Goal: Task Accomplishment & Management: Manage account settings

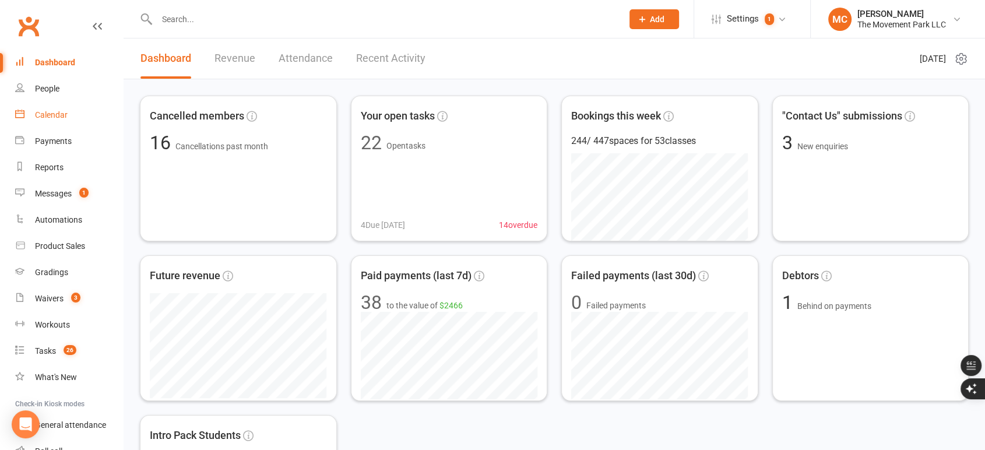
click at [54, 118] on div "Calendar" at bounding box center [51, 114] width 33 height 9
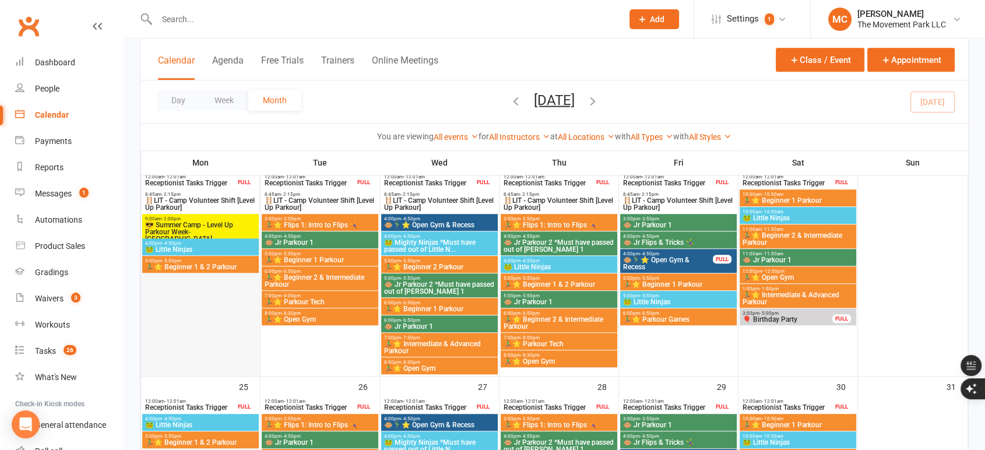
scroll to position [777, 0]
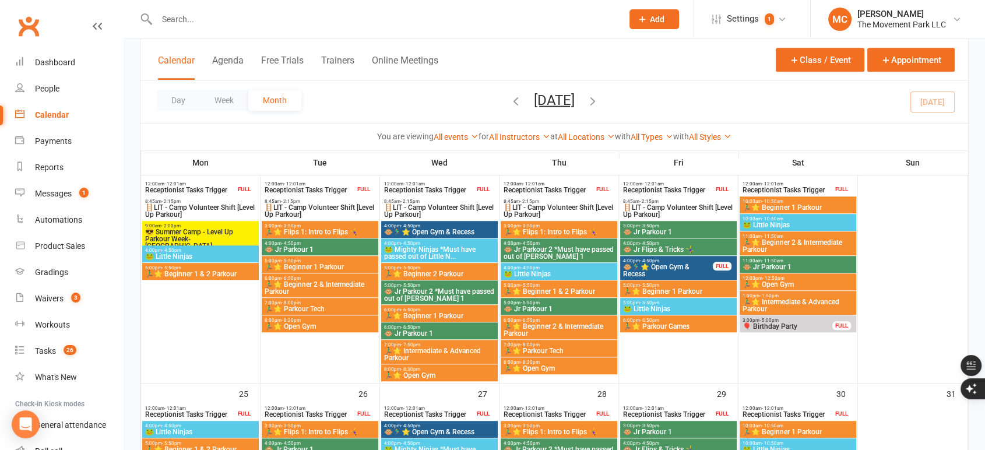
click at [198, 231] on span "😎 Summer Camp - Level Up Parkour Week-[GEOGRAPHIC_DATA]" at bounding box center [200, 238] width 112 height 21
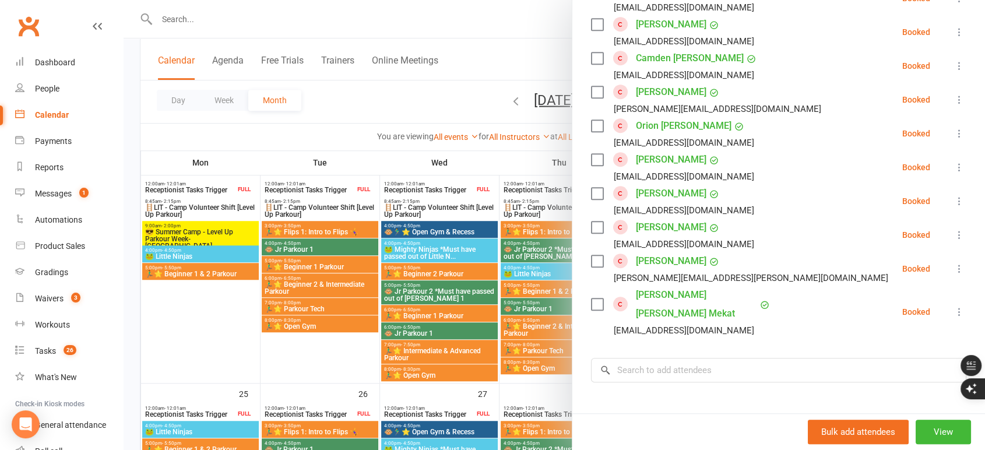
scroll to position [841, 0]
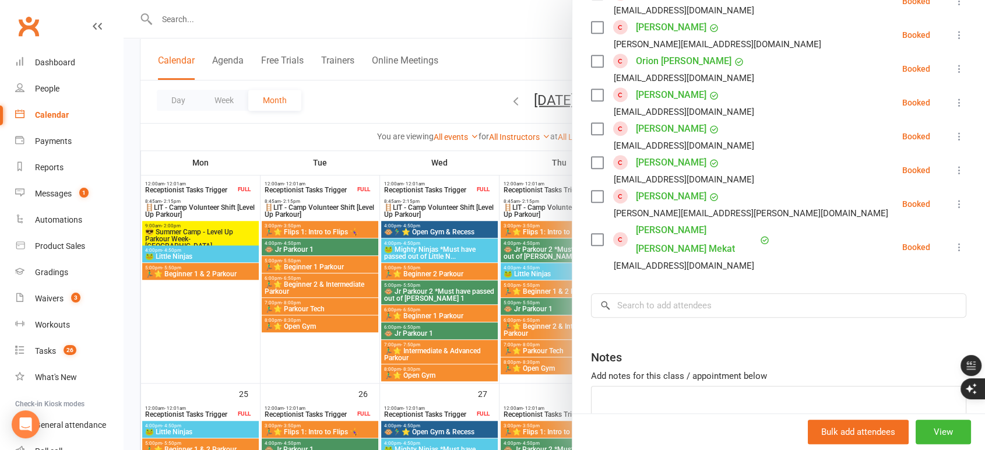
click at [657, 196] on link "[PERSON_NAME]" at bounding box center [671, 196] width 70 height 19
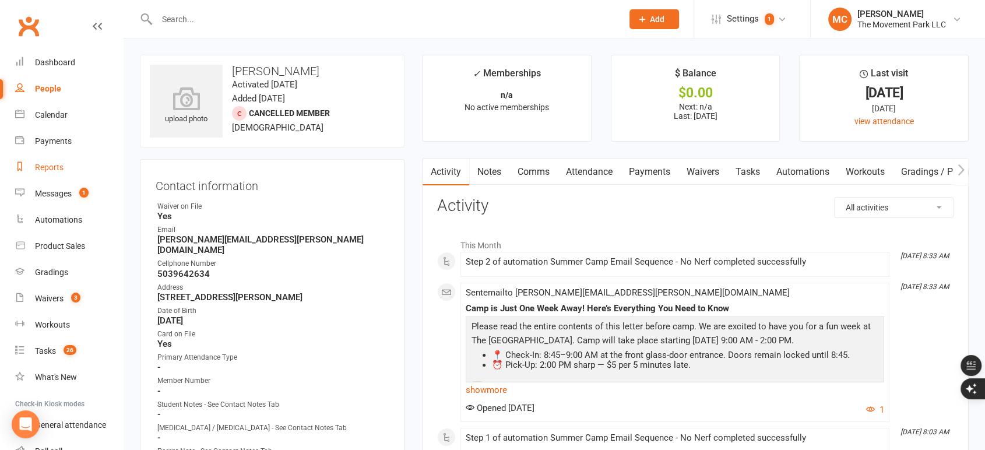
click at [50, 169] on div "Reports" at bounding box center [49, 167] width 29 height 9
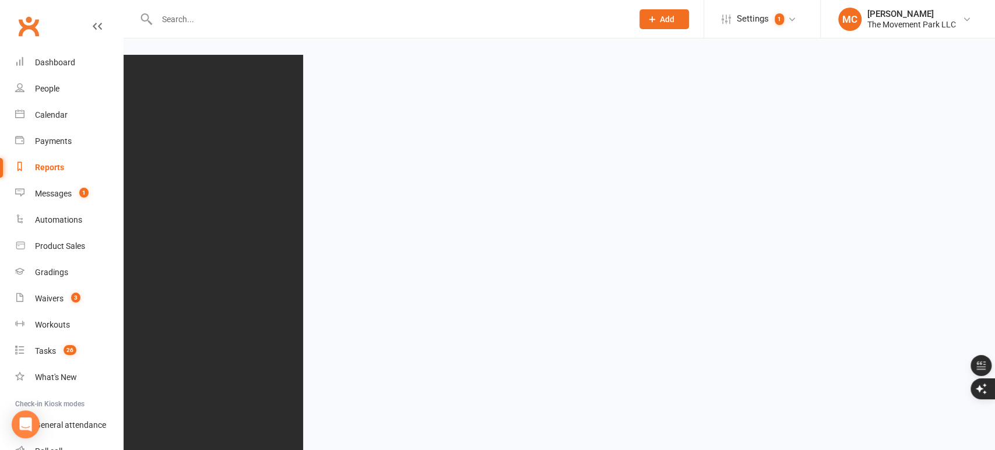
select select "50"
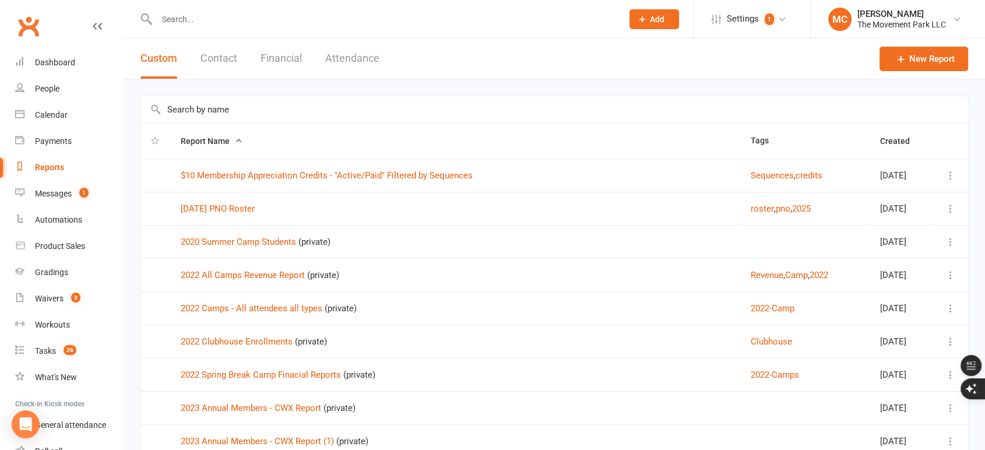
click at [314, 111] on input "text" at bounding box center [553, 109] width 827 height 27
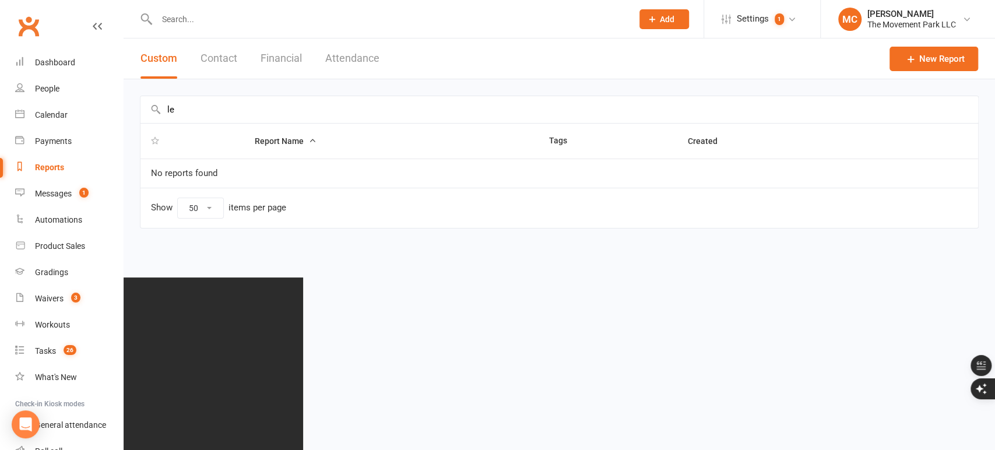
type input "l"
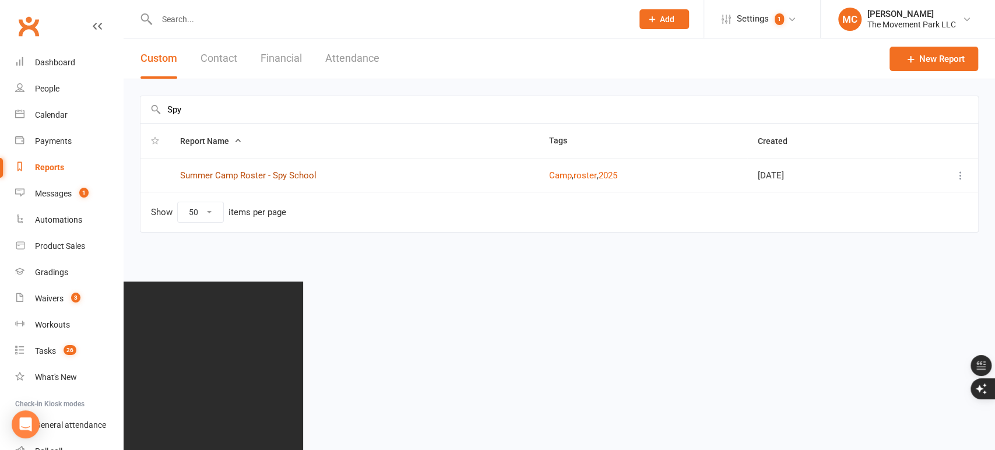
type input "Spy"
click at [294, 177] on link "Summer Camp Roster - Spy School" at bounding box center [248, 175] width 136 height 10
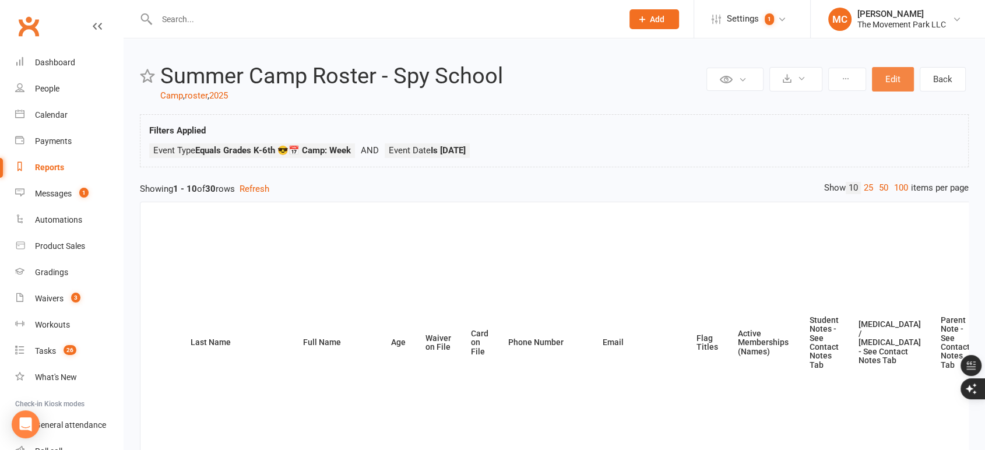
click at [893, 84] on button "Edit" at bounding box center [893, 79] width 42 height 24
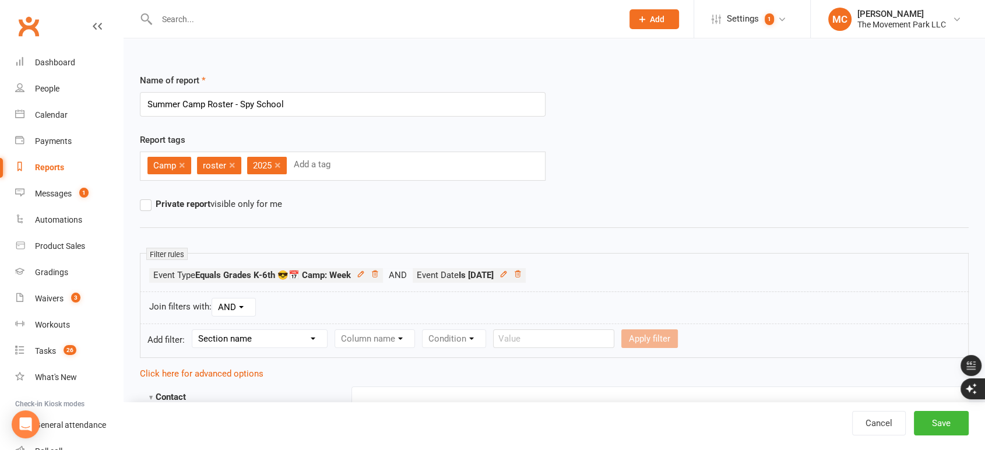
drag, startPoint x: 291, startPoint y: 109, endPoint x: 239, endPoint y: 103, distance: 52.8
click at [239, 103] on input "Summer Camp Roster - Spy School" at bounding box center [343, 104] width 406 height 24
type input "Summer Camp Roster - Level Up"
click at [401, 220] on hr at bounding box center [554, 227] width 828 height 14
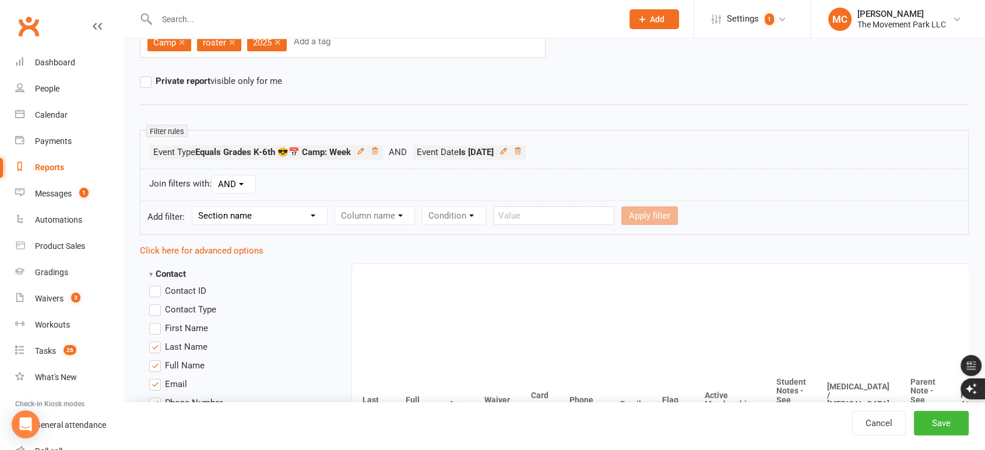
scroll to position [65, 0]
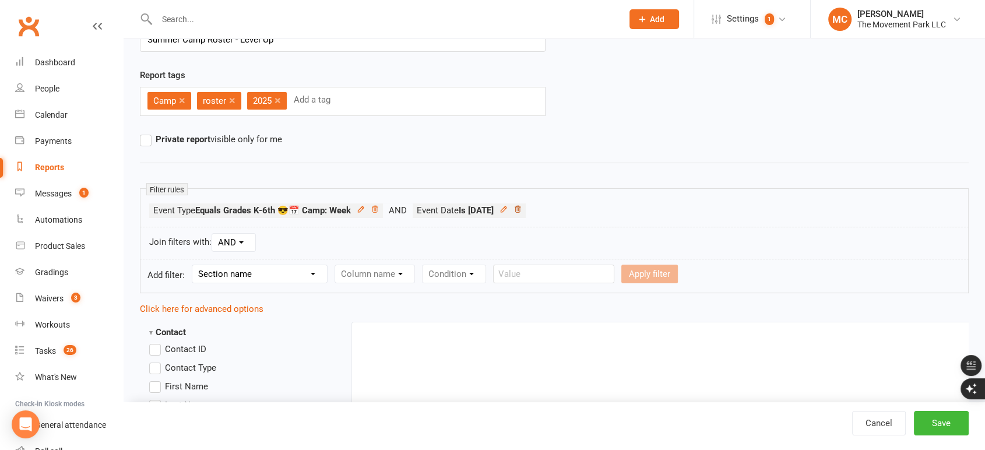
click at [521, 209] on icon at bounding box center [517, 209] width 8 height 8
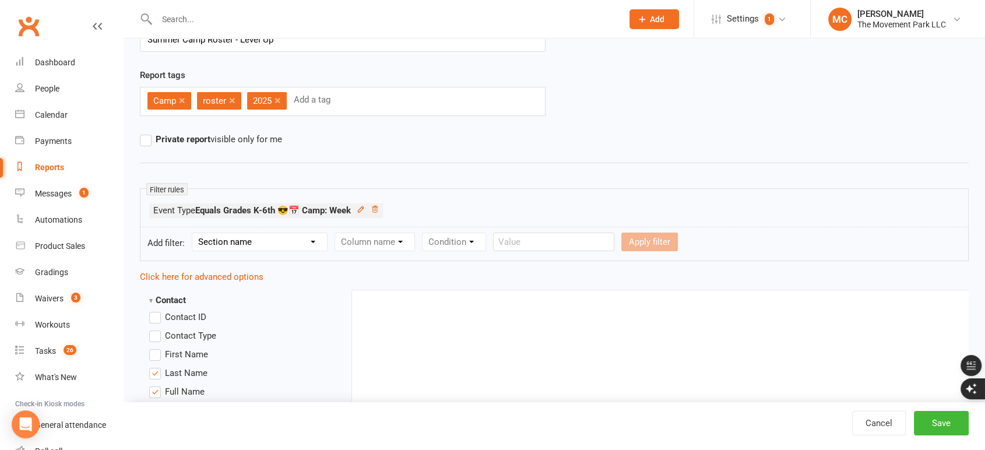
click at [311, 245] on select "Section name Contact Attendance Aggregate Payment Booking Waitlist Attendees Ca…" at bounding box center [259, 241] width 135 height 17
select select "3"
click at [194, 233] on select "Section name Contact Attendance Aggregate Payment Booking Waitlist Attendees Ca…" at bounding box center [259, 241] width 135 height 17
click at [422, 242] on select "Column name Event Name Event Type Event Date Event Day Event Month Event Starts…" at bounding box center [417, 241] width 164 height 17
select select "2"
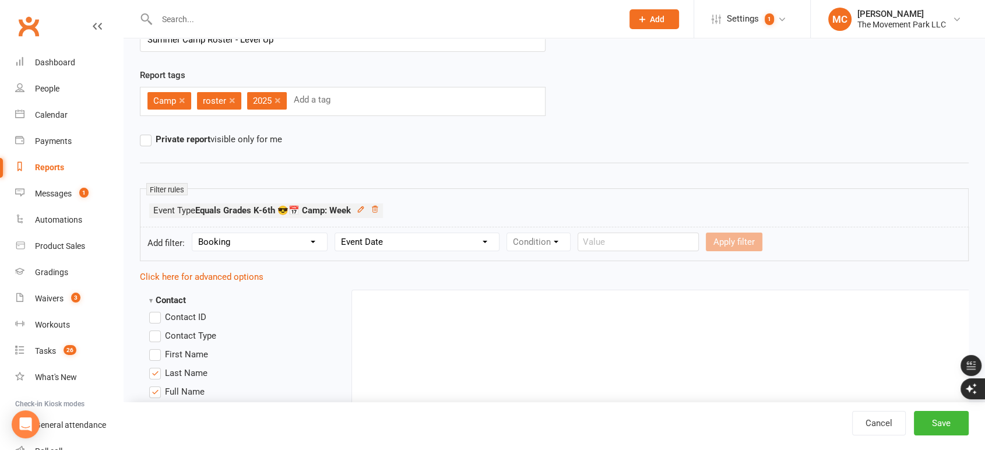
click at [337, 233] on select "Column name Event Name Event Type Event Date Event Day Event Month Event Starts…" at bounding box center [417, 241] width 164 height 17
click at [553, 246] on select "Condition Is Is not Before After Before or on After or on Is blank Is not blank" at bounding box center [543, 241] width 73 height 17
select select "0"
click at [508, 233] on select "Condition Is Is not Before After Before or on After or on Is blank Is not blank" at bounding box center [543, 241] width 73 height 17
click at [670, 242] on input "text" at bounding box center [703, 241] width 121 height 19
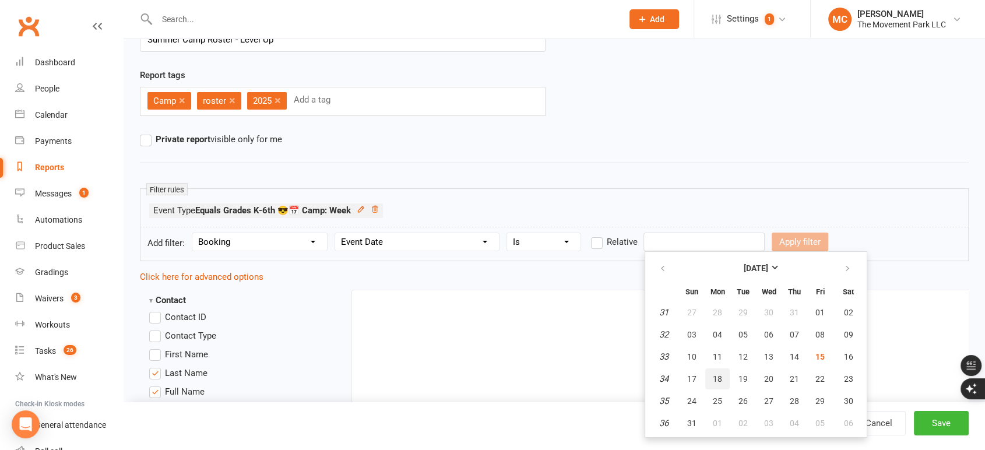
click at [707, 376] on button "18" at bounding box center [717, 378] width 24 height 21
type input "[DATE]"
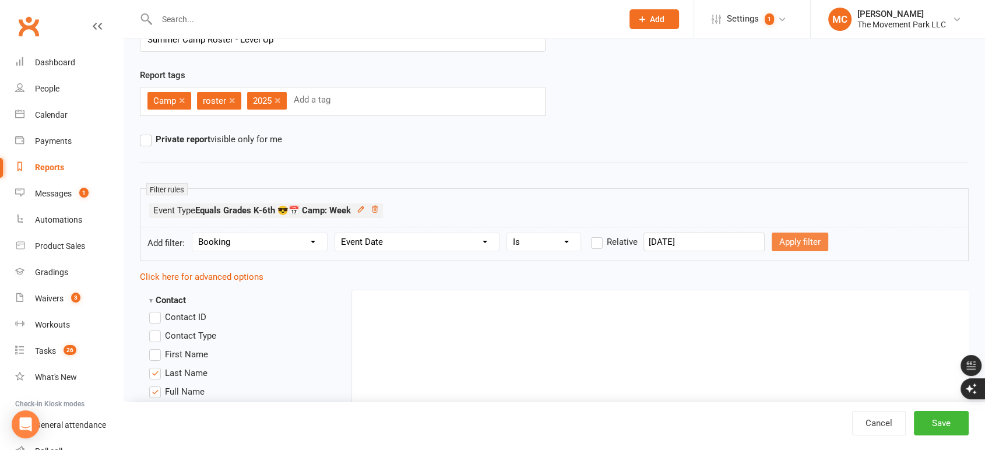
click at [777, 244] on button "Apply filter" at bounding box center [799, 241] width 57 height 19
select select
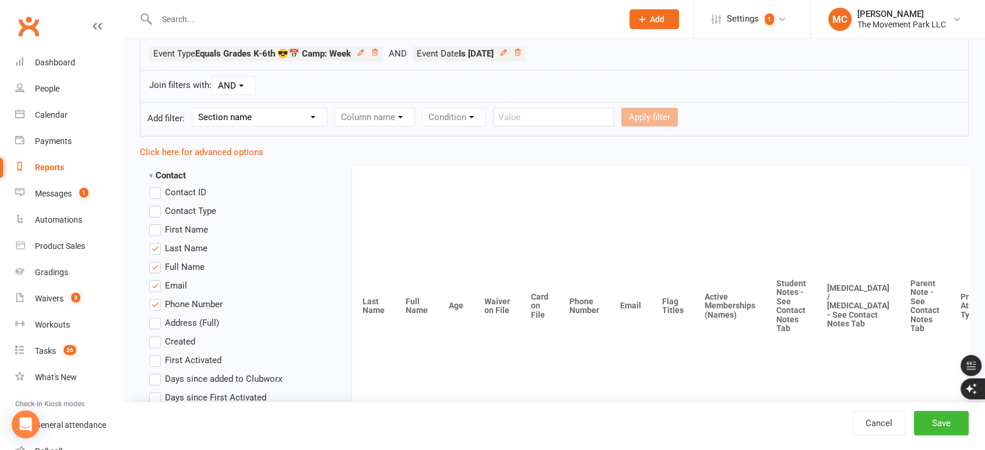
scroll to position [259, 0]
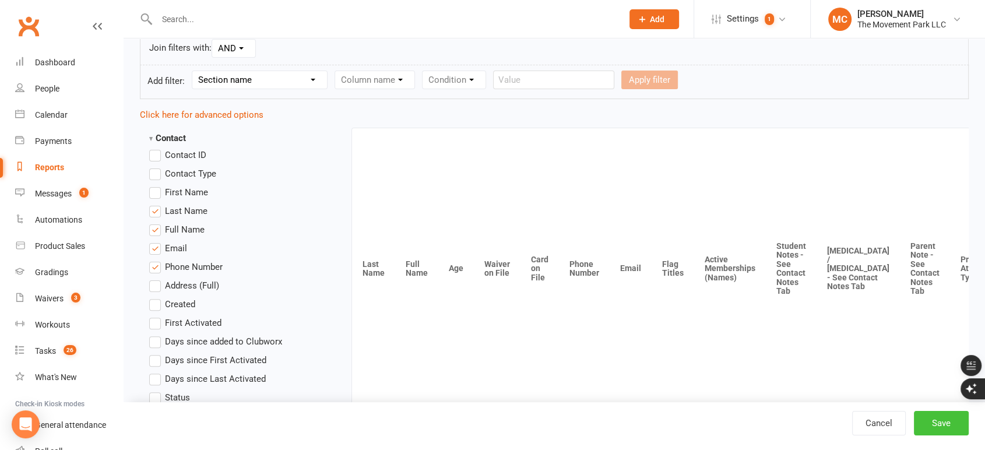
click at [935, 424] on button "Save" at bounding box center [941, 423] width 55 height 24
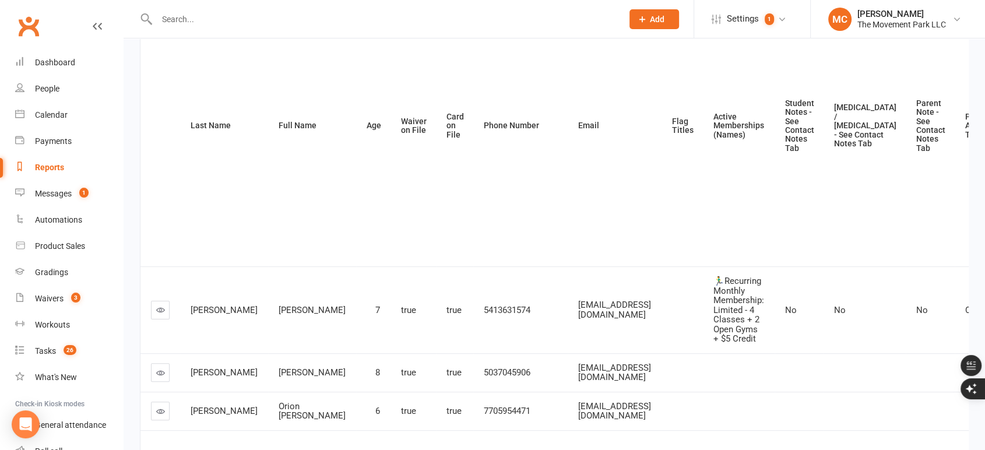
scroll to position [194, 0]
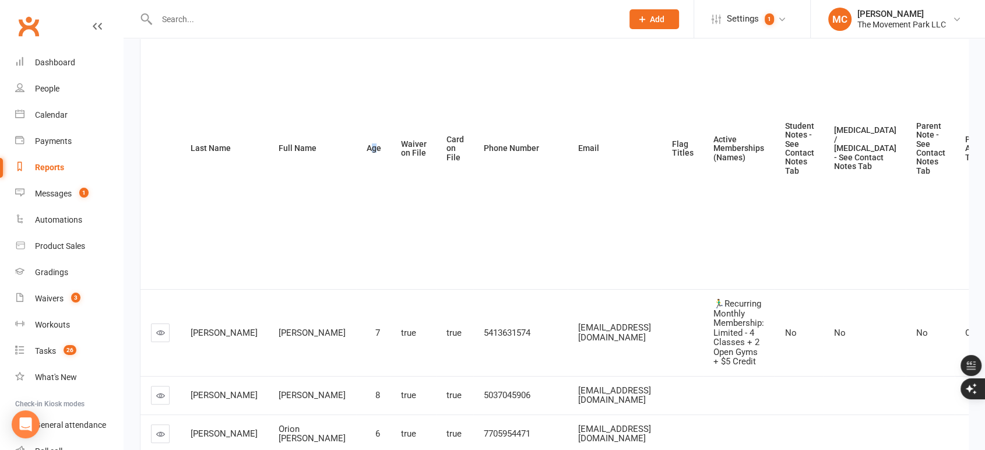
click at [356, 153] on th "Age" at bounding box center [373, 148] width 34 height 281
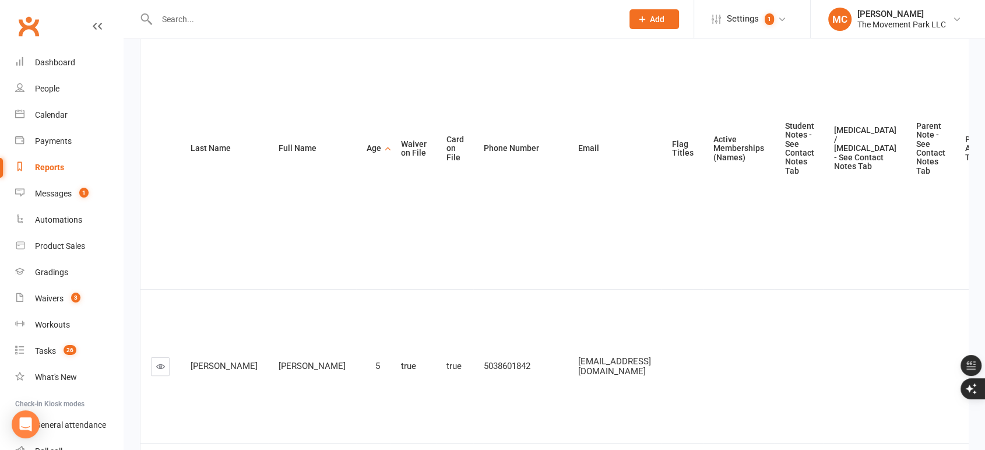
click at [356, 153] on th "Age" at bounding box center [373, 148] width 34 height 281
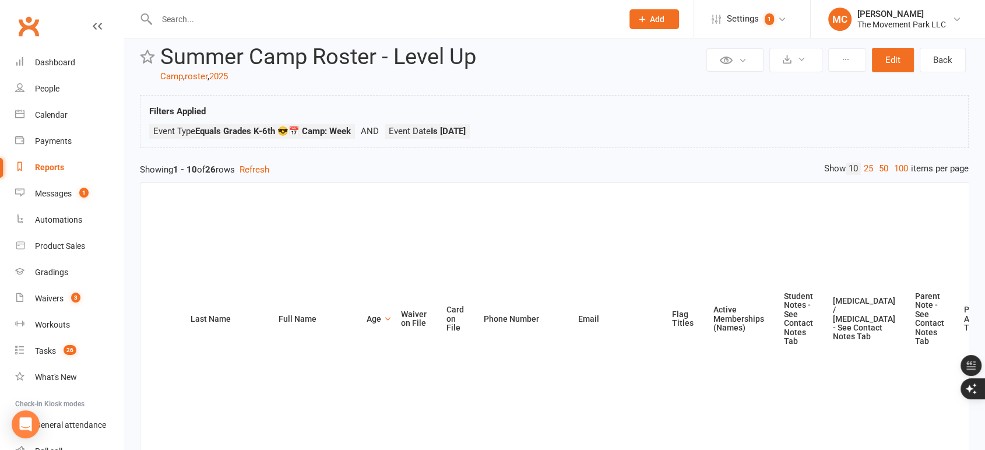
scroll to position [0, 0]
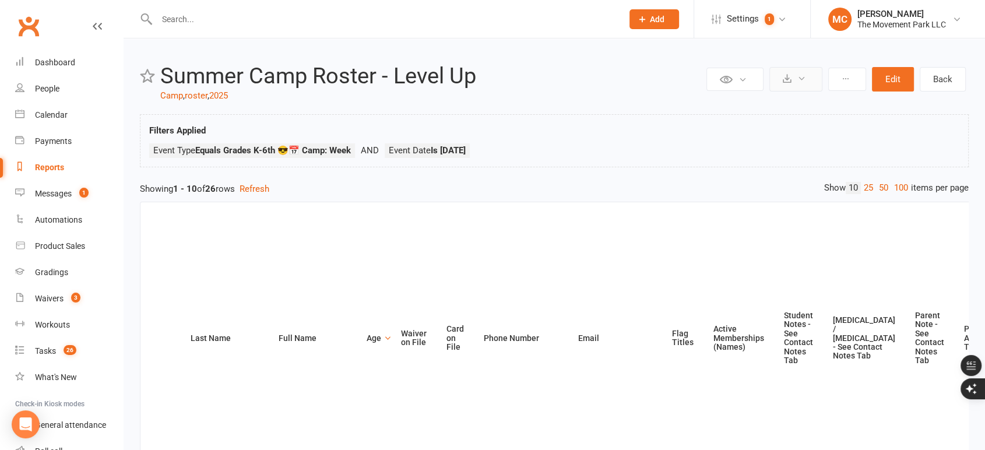
click at [782, 78] on button at bounding box center [795, 79] width 53 height 24
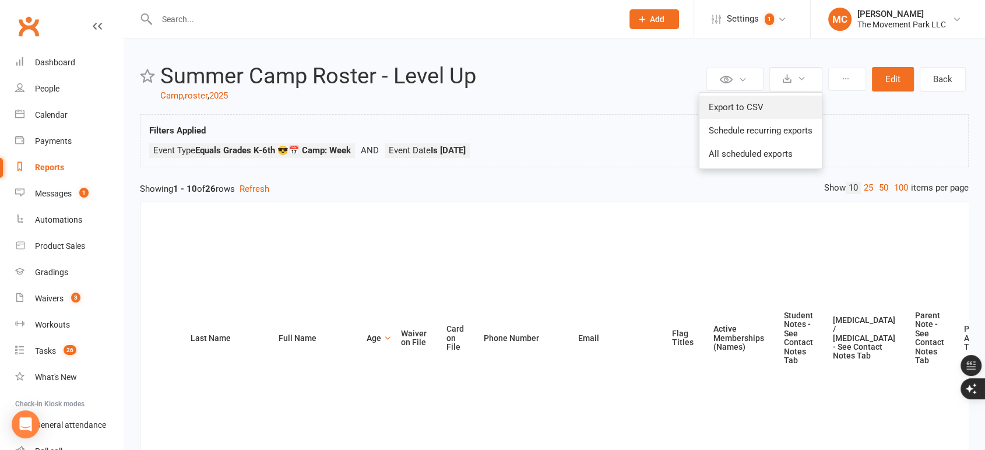
click at [774, 105] on link "Export to CSV" at bounding box center [760, 107] width 122 height 23
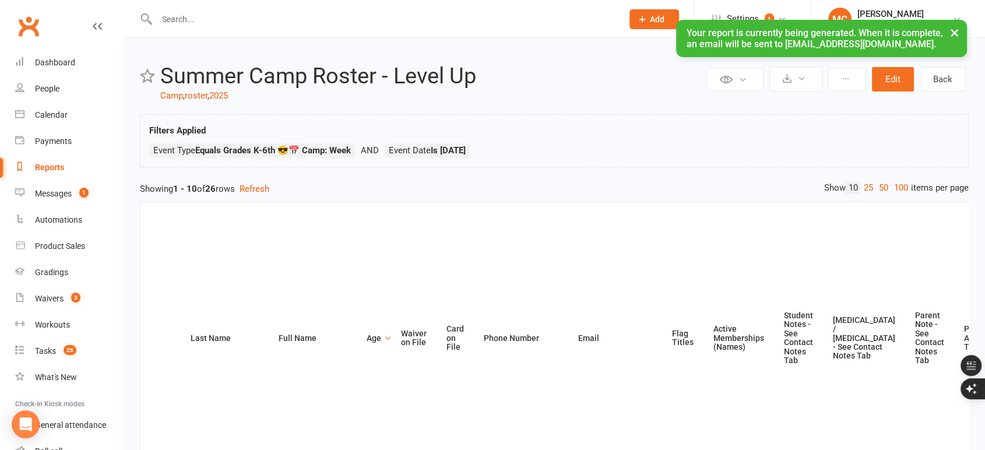
click at [59, 170] on div "Reports" at bounding box center [49, 167] width 29 height 9
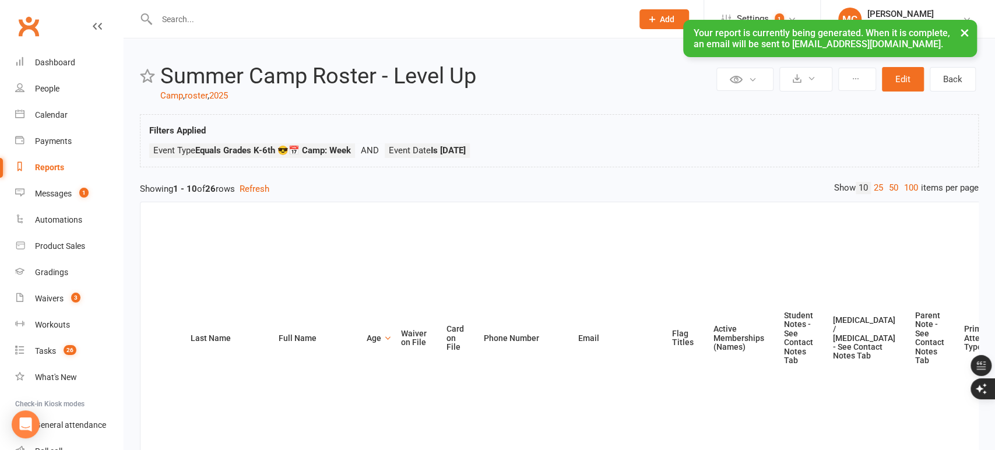
select select "50"
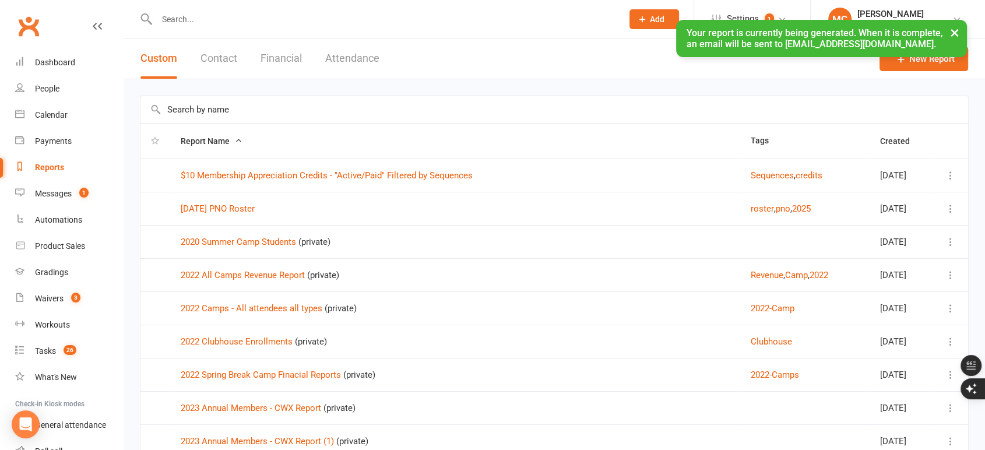
click at [246, 109] on input "text" at bounding box center [553, 109] width 827 height 27
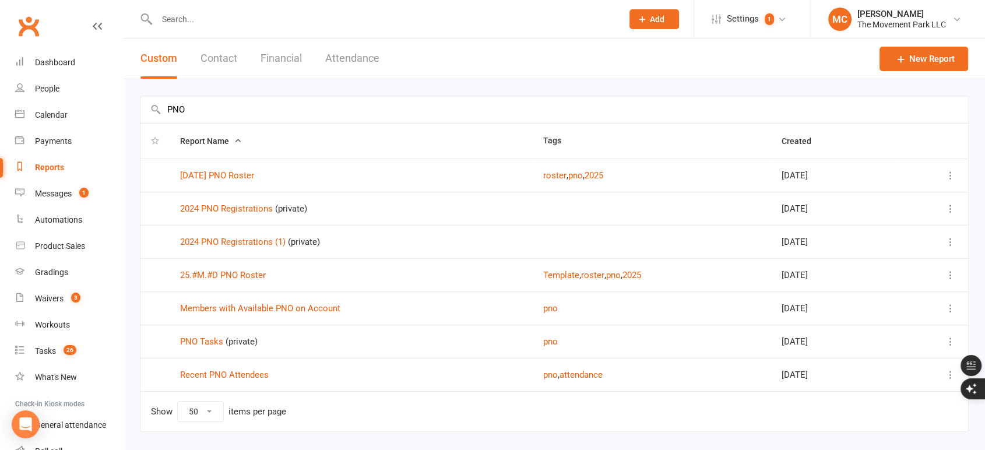
scroll to position [30, 0]
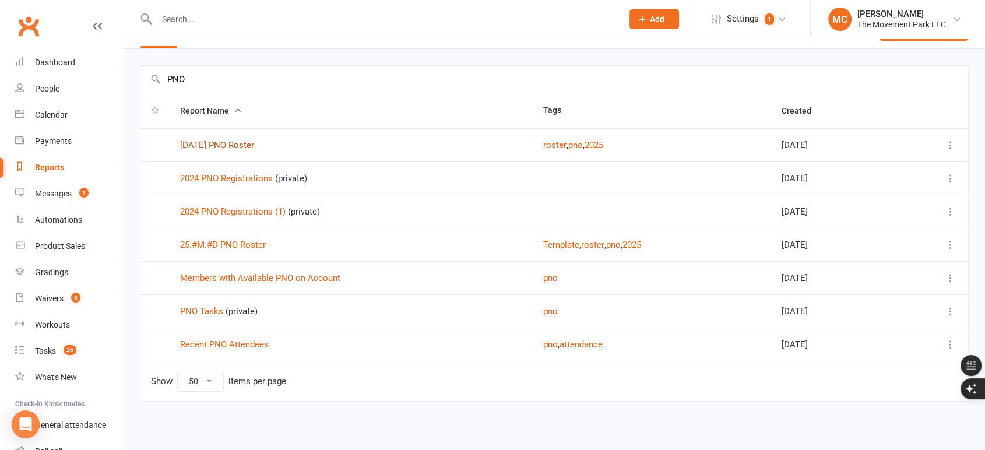
type input "PNO"
click at [231, 144] on link "[DATE] PNO Roster" at bounding box center [217, 145] width 74 height 10
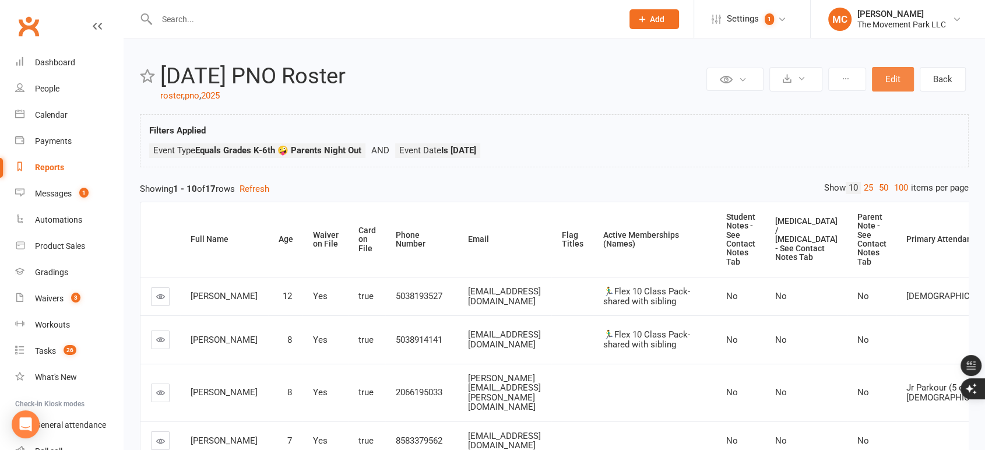
click at [890, 81] on button "Edit" at bounding box center [893, 79] width 42 height 24
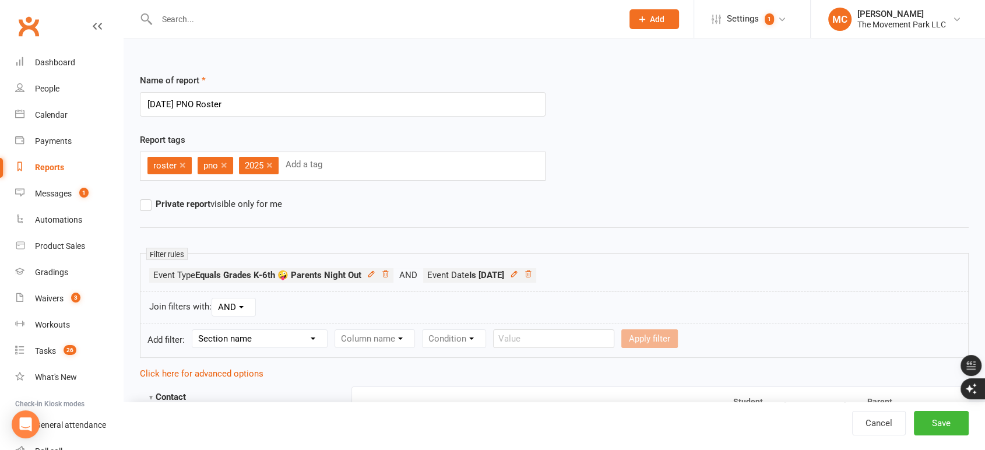
drag, startPoint x: 158, startPoint y: 103, endPoint x: 143, endPoint y: 107, distance: 15.1
click at [143, 107] on input "[DATE] PNO Roster" at bounding box center [343, 104] width 406 height 24
type input "[DATE] PNO Roster"
click at [679, 195] on div "Report tags roster × pno × 2025 × Add a tag" at bounding box center [554, 165] width 846 height 64
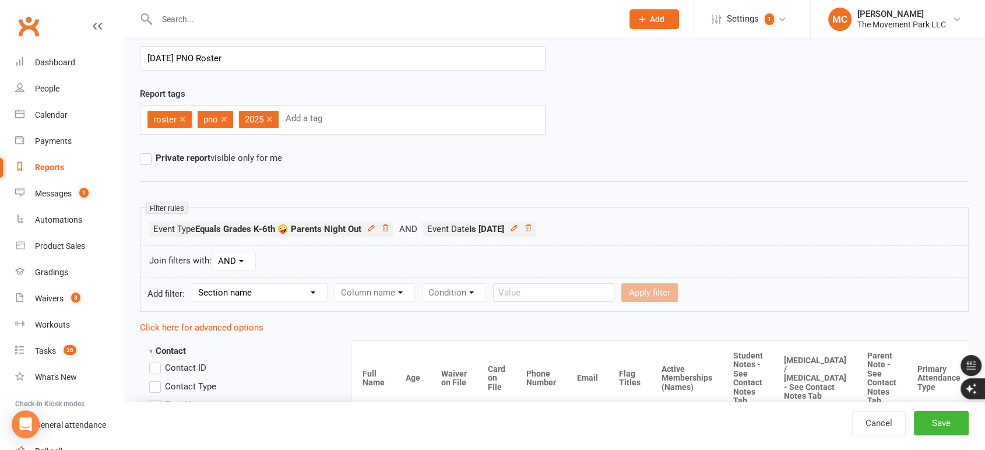
scroll to position [129, 0]
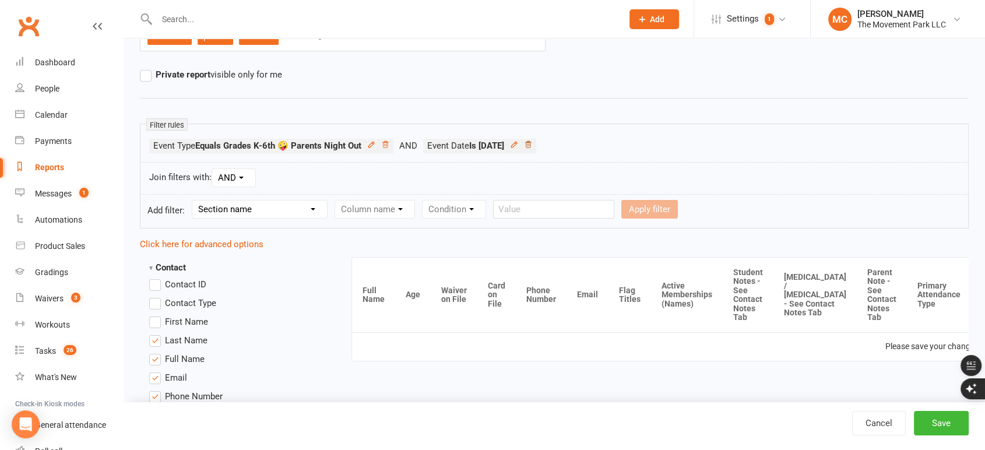
click at [532, 145] on icon at bounding box center [528, 144] width 8 height 8
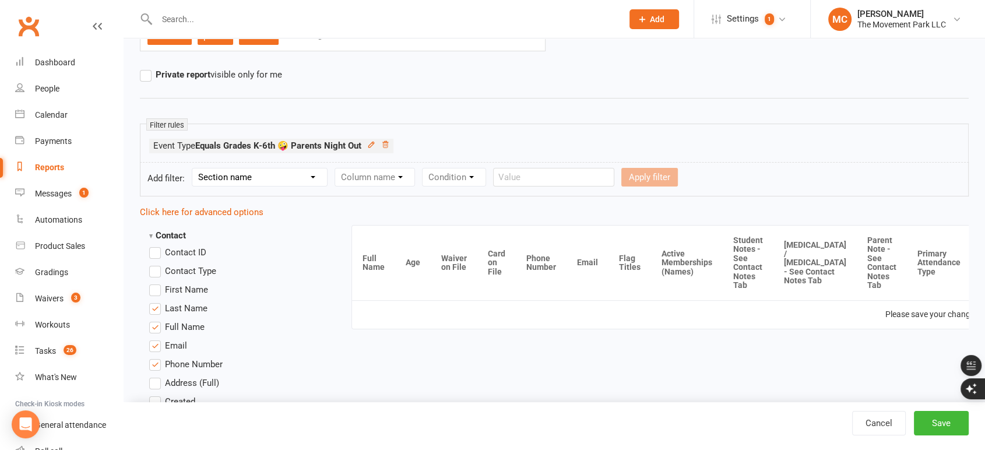
click at [288, 172] on select "Section name Contact Attendance Aggregate Payment Booking Waitlist Attendees Ca…" at bounding box center [259, 176] width 135 height 17
select select "3"
click at [194, 168] on select "Section name Contact Attendance Aggregate Payment Booking Waitlist Attendees Ca…" at bounding box center [259, 176] width 135 height 17
click at [366, 175] on select "Column name Event Name Event Type Event Date Event Day Event Month Event Starts…" at bounding box center [417, 176] width 164 height 17
select select "2"
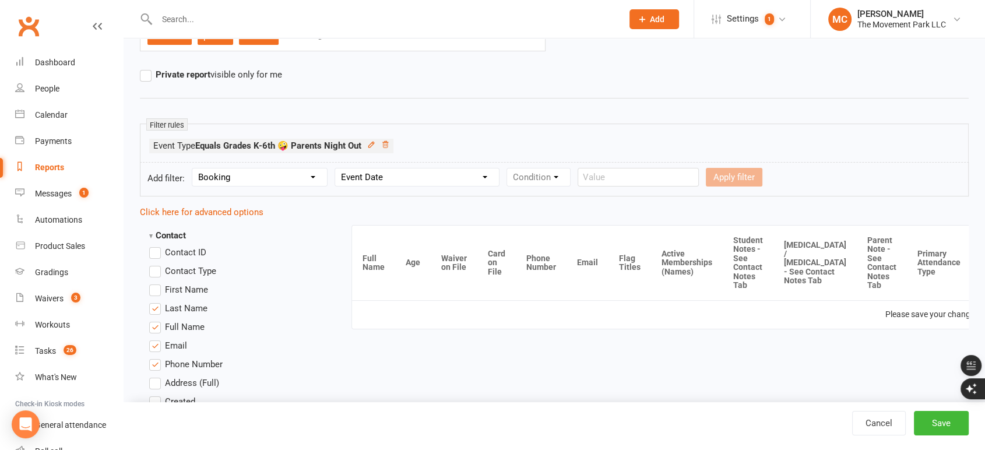
click at [337, 168] on select "Column name Event Name Event Type Event Date Event Day Event Month Event Starts…" at bounding box center [417, 176] width 164 height 17
click at [548, 179] on select "Condition Is Is not Before After Before or on After or on Is blank Is not blank" at bounding box center [543, 176] width 73 height 17
select select "0"
click at [508, 168] on select "Condition Is Is not Before After Before or on After or on Is blank Is not blank" at bounding box center [543, 176] width 73 height 17
click at [660, 177] on input "text" at bounding box center [703, 177] width 121 height 19
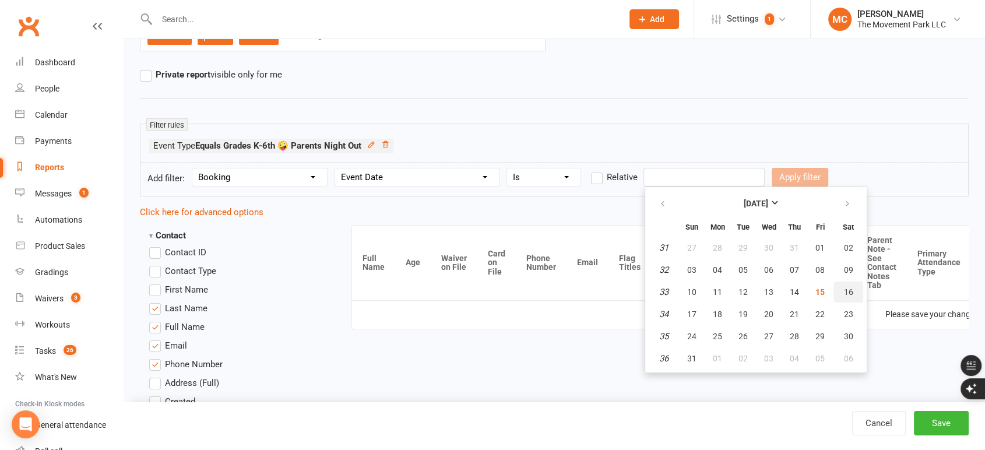
click at [845, 290] on span "16" at bounding box center [848, 291] width 9 height 9
type input "[DATE]"
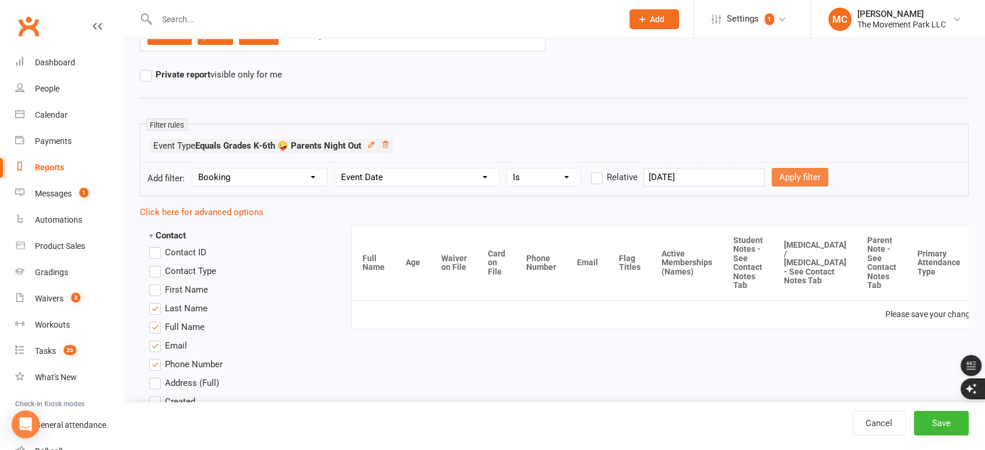
click at [785, 180] on button "Apply filter" at bounding box center [799, 177] width 57 height 19
select select
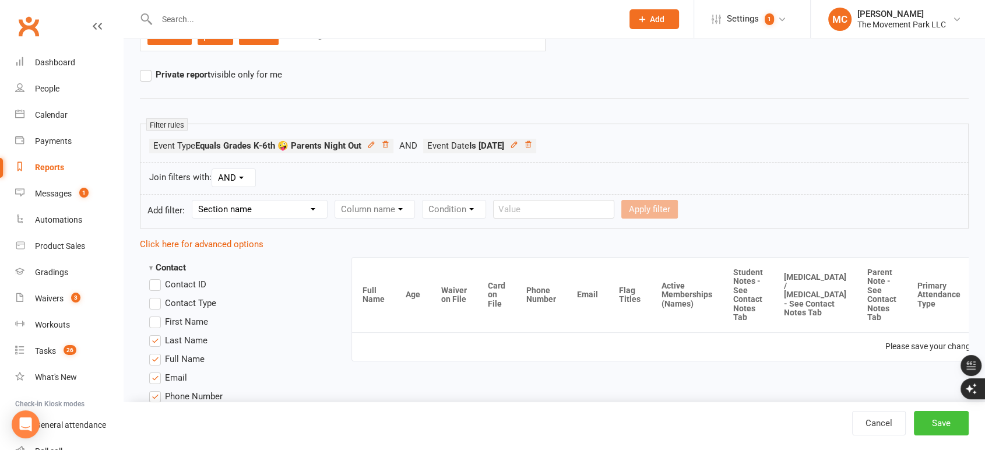
drag, startPoint x: 940, startPoint y: 421, endPoint x: 937, endPoint y: 415, distance: 6.5
click at [940, 422] on button "Save" at bounding box center [941, 423] width 55 height 24
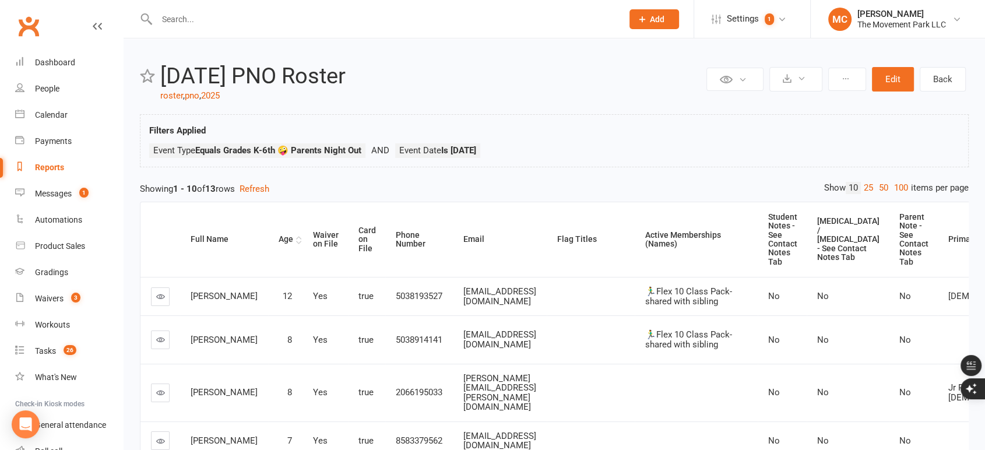
click at [274, 239] on th "Age" at bounding box center [285, 239] width 34 height 75
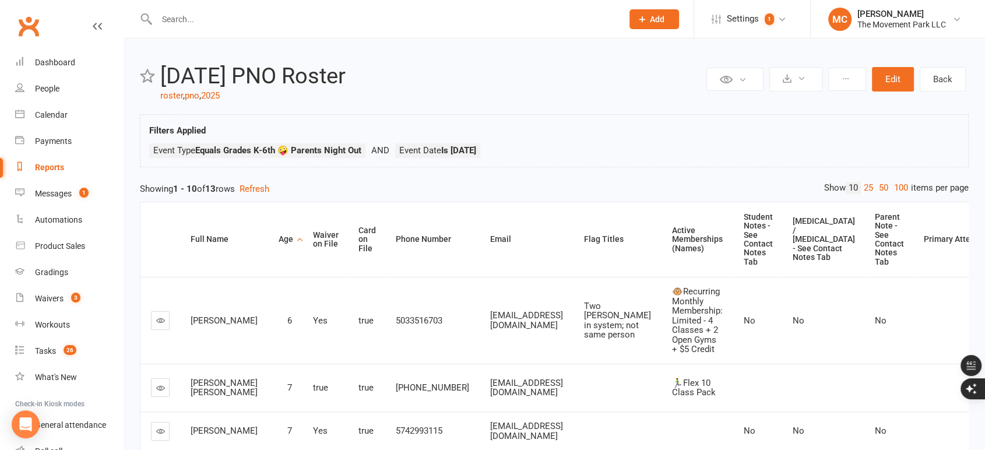
click at [271, 239] on th "Age" at bounding box center [285, 239] width 34 height 75
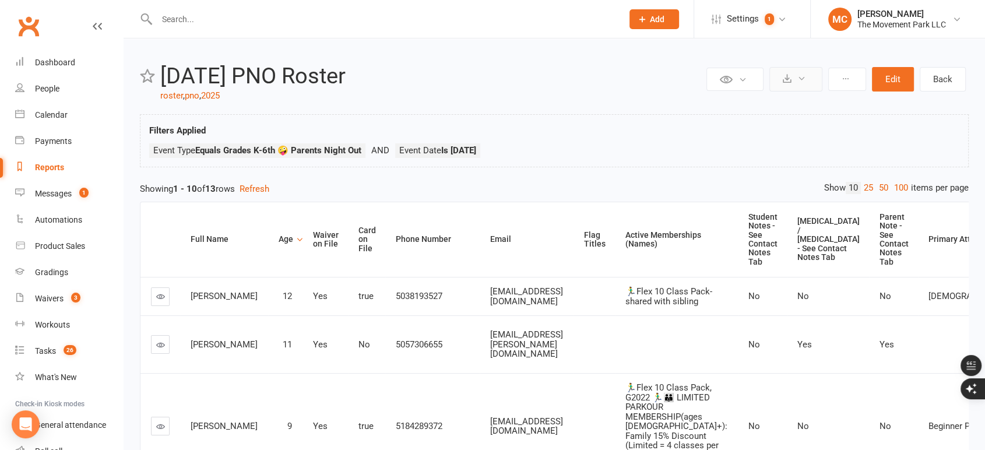
click at [798, 78] on icon at bounding box center [801, 78] width 9 height 9
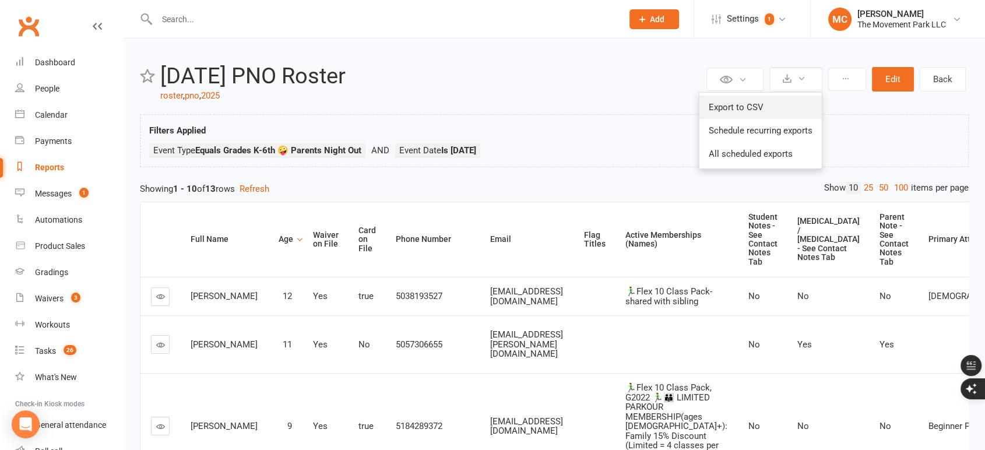
click at [787, 111] on link "Export to CSV" at bounding box center [760, 107] width 122 height 23
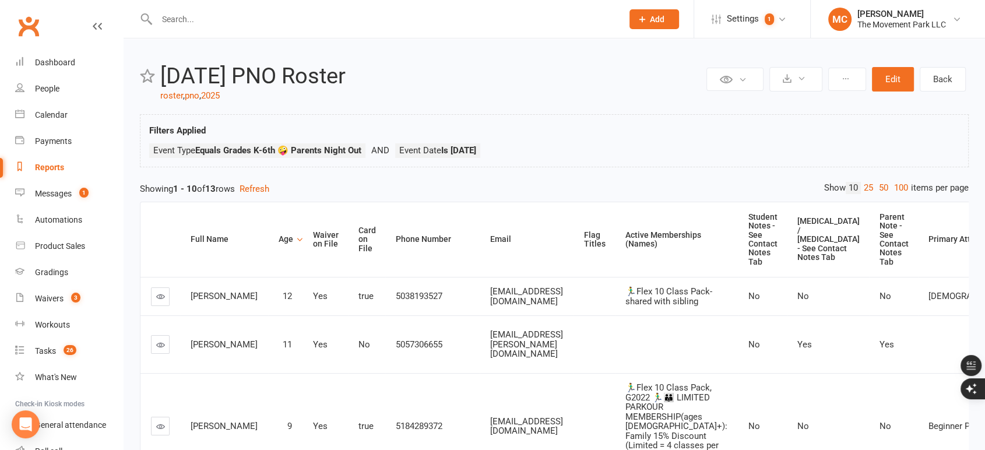
click at [382, 15] on input "text" at bounding box center [383, 19] width 461 height 16
type input "b"
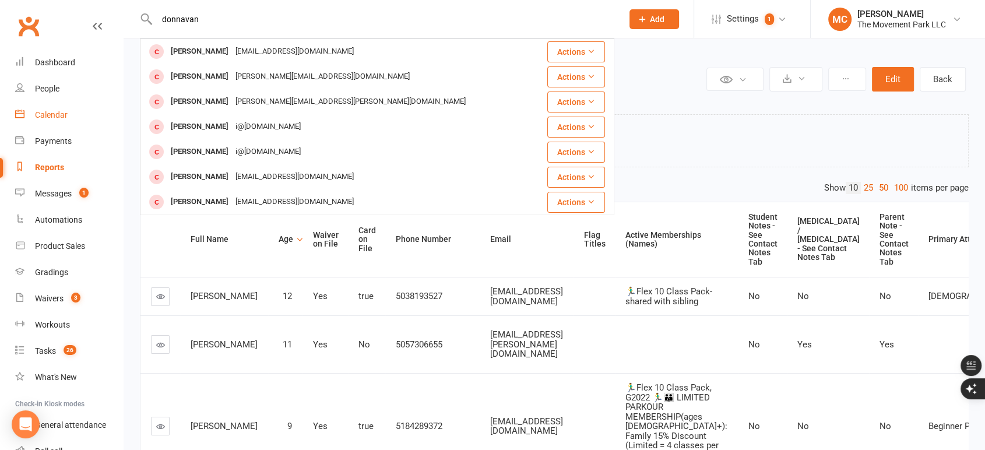
type input "donnavan"
click at [41, 112] on div "Calendar" at bounding box center [51, 114] width 33 height 9
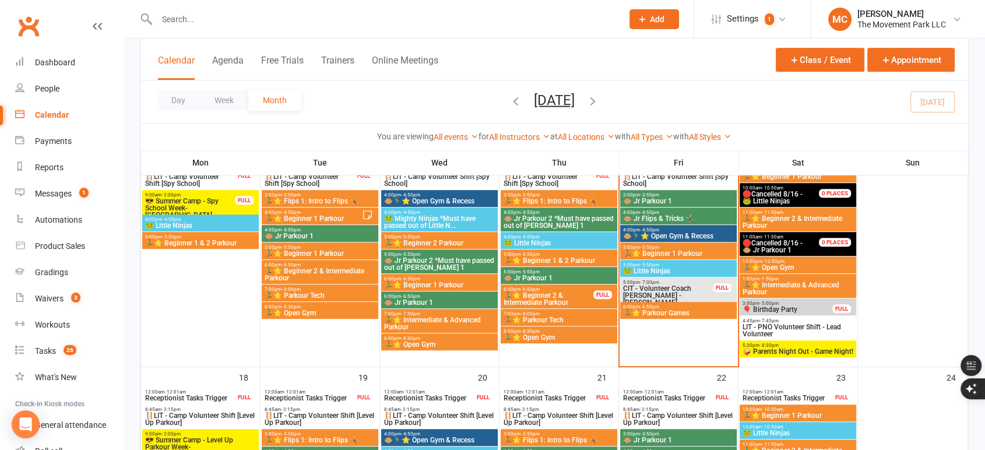
scroll to position [583, 0]
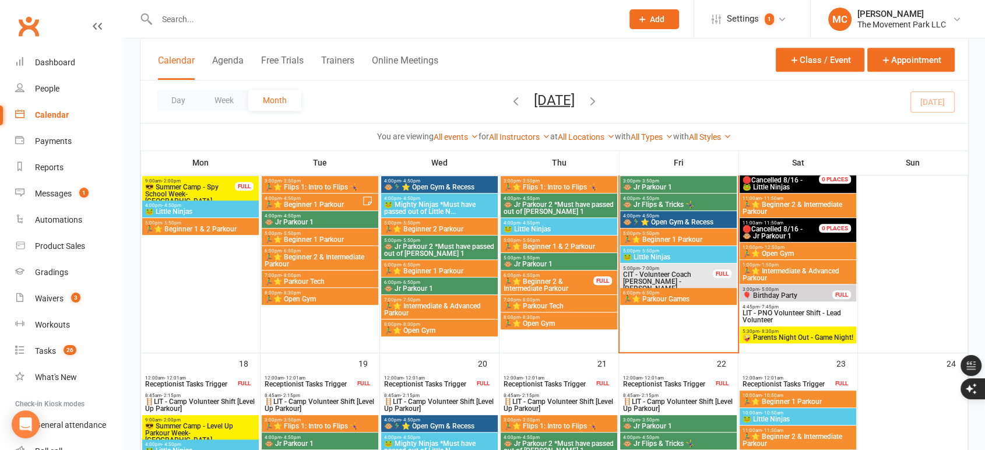
click at [192, 188] on span "😎 Summer Camp - Spy School Week-[GEOGRAPHIC_DATA]" at bounding box center [189, 194] width 91 height 21
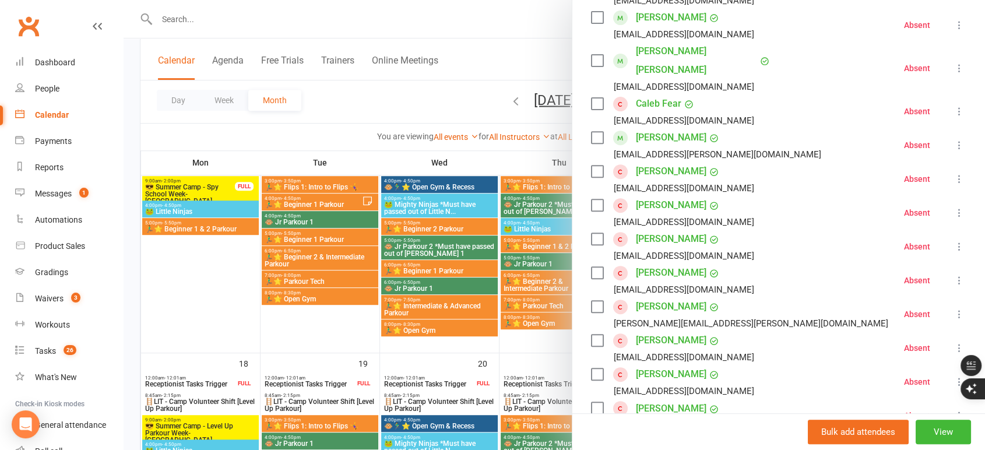
scroll to position [453, 0]
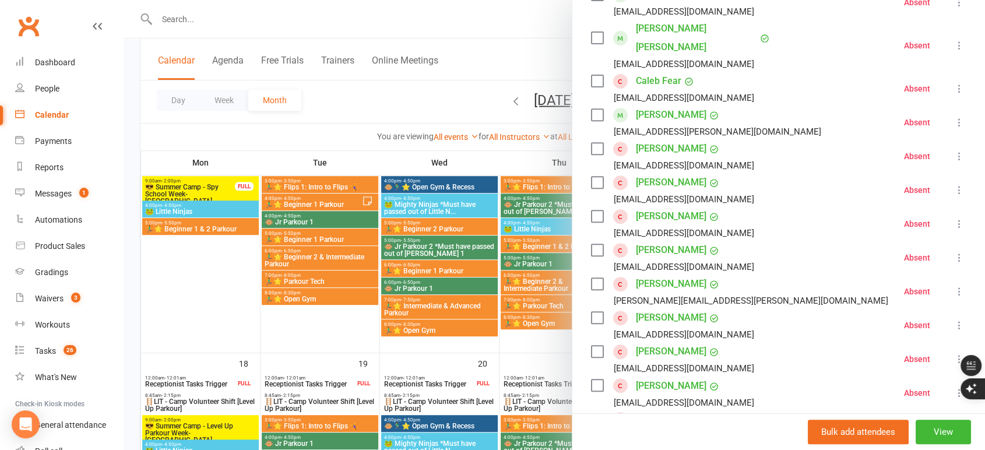
click at [642, 274] on link "[PERSON_NAME]" at bounding box center [671, 283] width 70 height 19
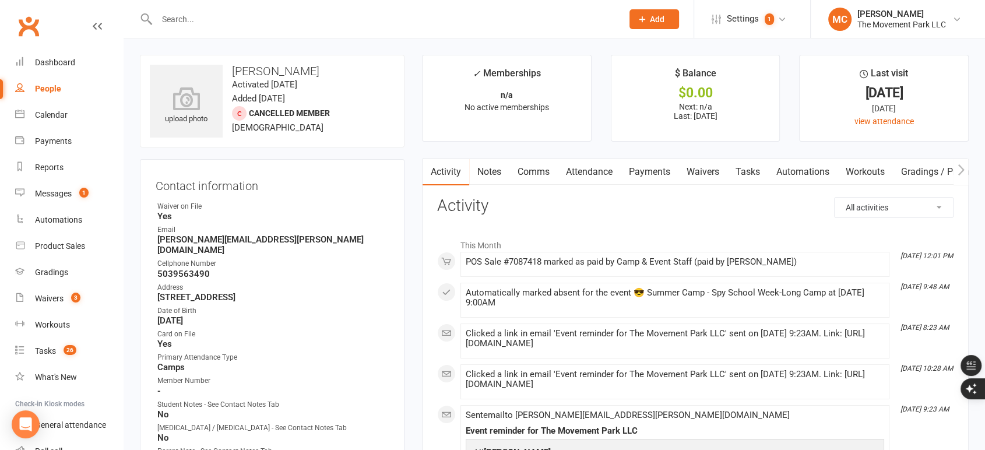
click at [661, 170] on link "Payments" at bounding box center [650, 171] width 58 height 27
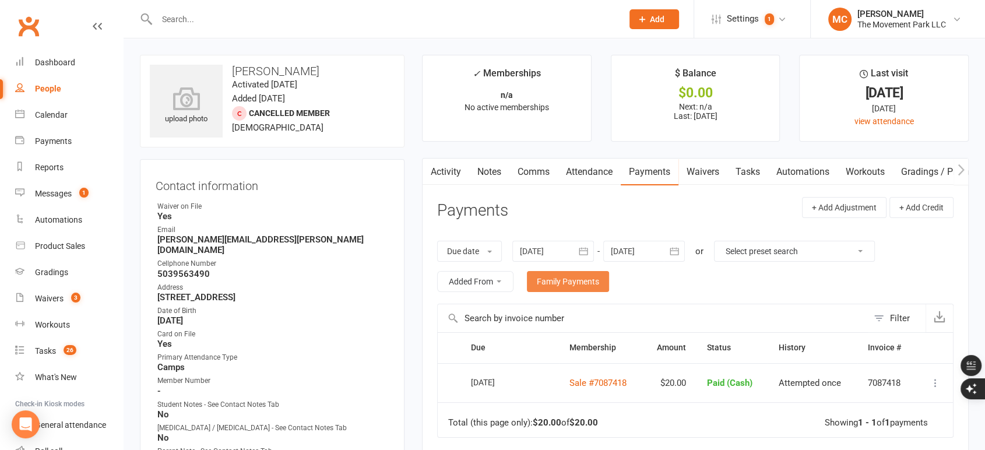
click at [587, 278] on link "Family Payments" at bounding box center [568, 281] width 82 height 21
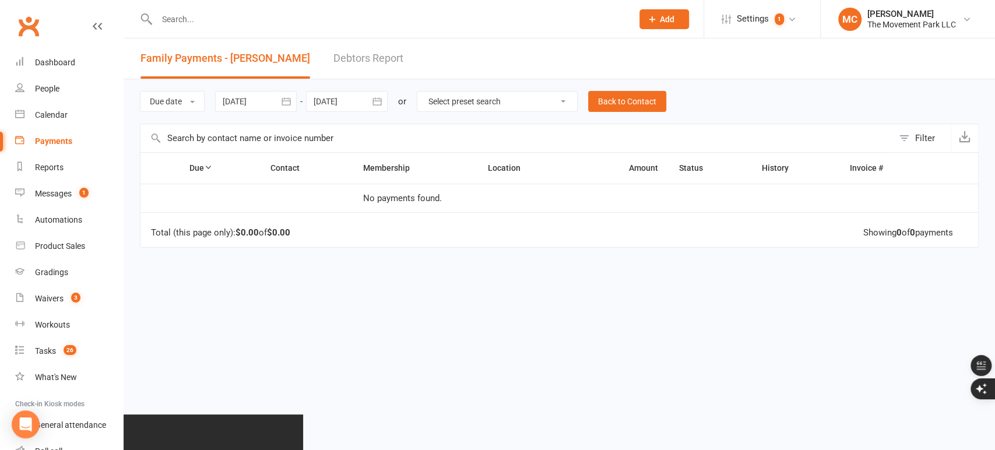
click at [289, 105] on icon "button" at bounding box center [285, 102] width 9 height 8
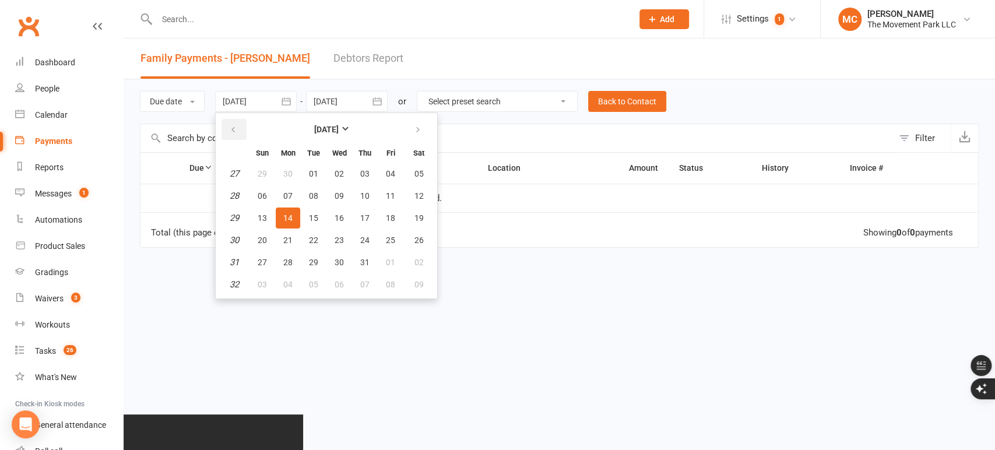
click at [231, 132] on icon "button" at bounding box center [233, 129] width 8 height 9
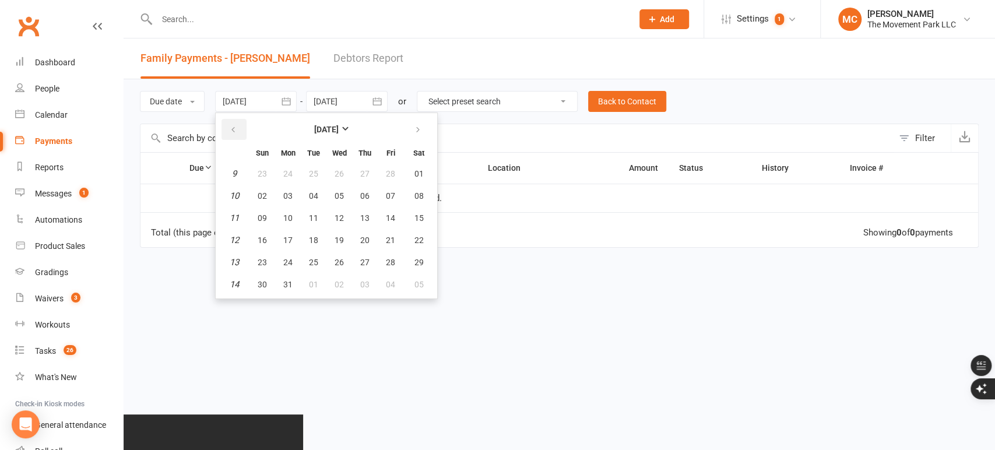
click at [231, 132] on icon "button" at bounding box center [233, 129] width 8 height 9
click at [346, 173] on button "01" at bounding box center [339, 173] width 24 height 21
type input "[DATE]"
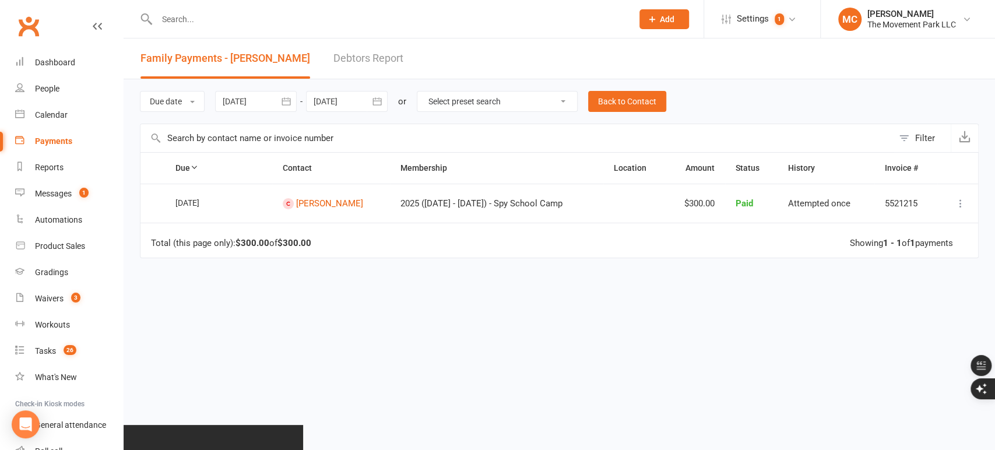
click at [961, 202] on icon at bounding box center [960, 204] width 12 height 12
click at [903, 247] on link "More Info" at bounding box center [908, 249] width 115 height 23
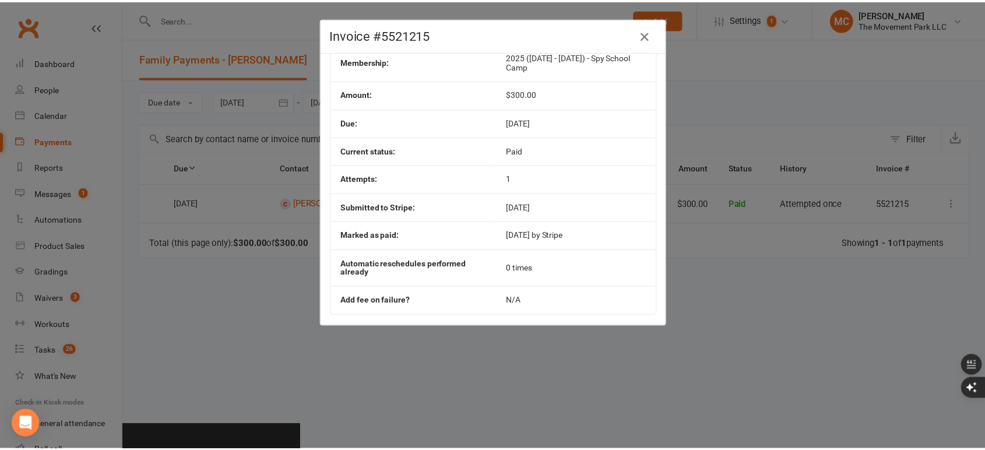
scroll to position [61, 0]
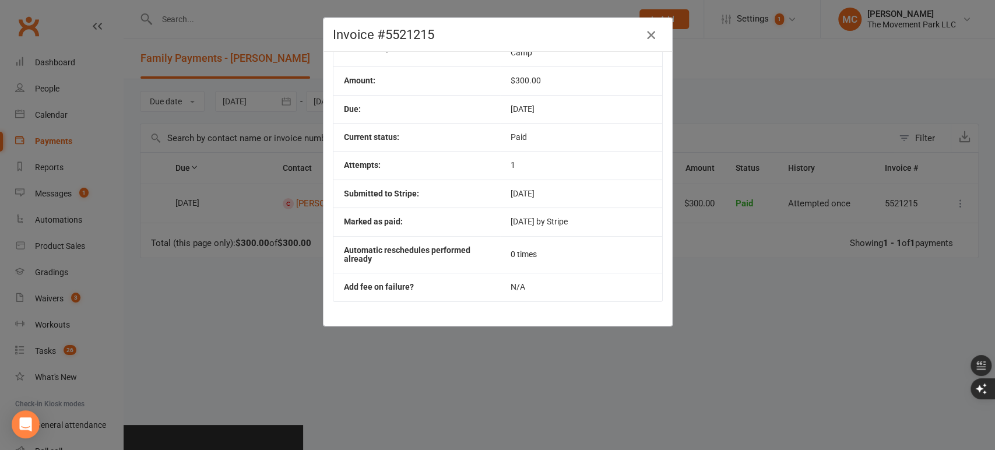
click at [646, 34] on icon "button" at bounding box center [651, 35] width 14 height 14
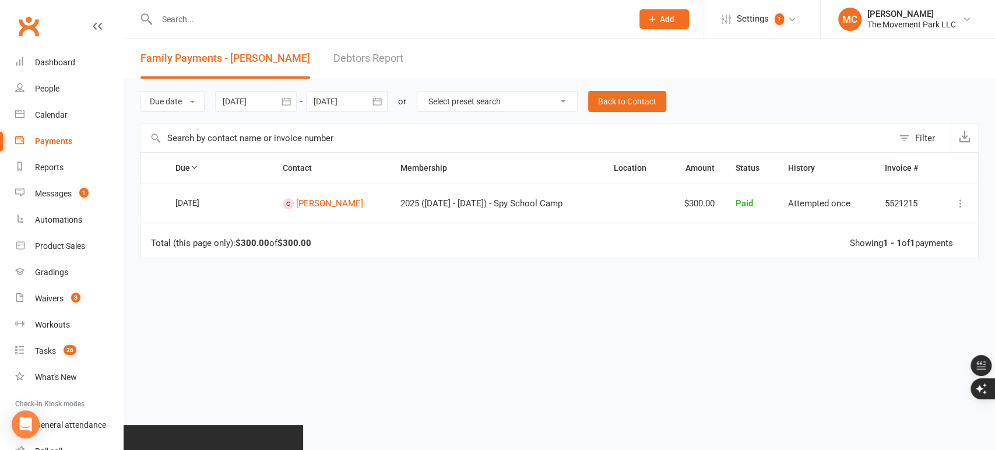
click at [964, 200] on icon at bounding box center [960, 204] width 12 height 12
click at [937, 271] on link "Send message" at bounding box center [908, 272] width 115 height 23
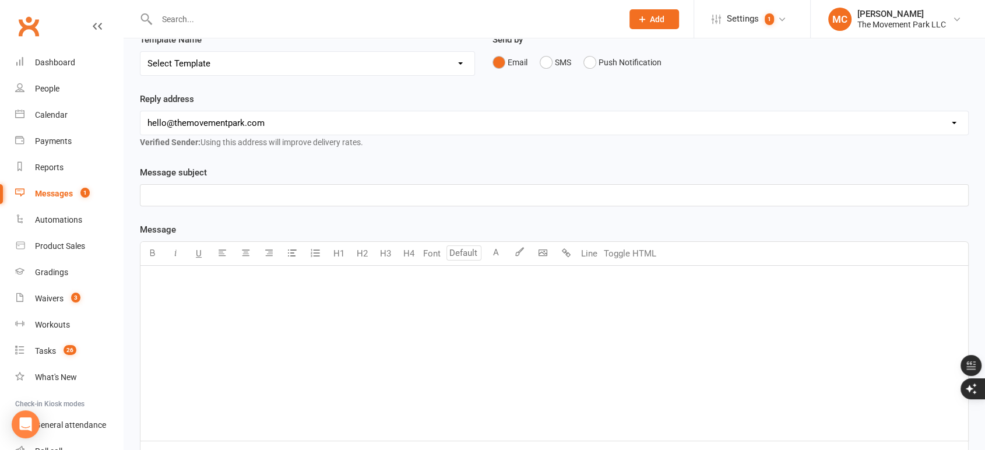
scroll to position [194, 0]
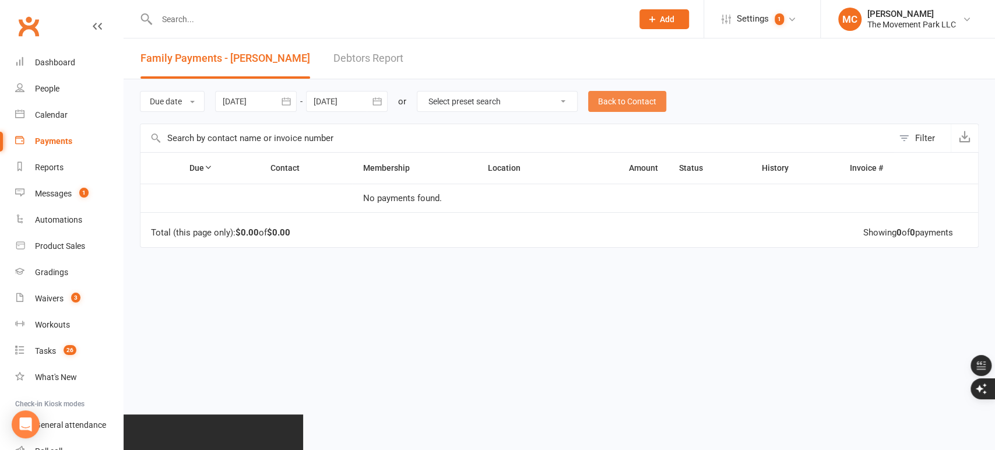
click at [651, 97] on link "Back to Contact" at bounding box center [627, 101] width 78 height 21
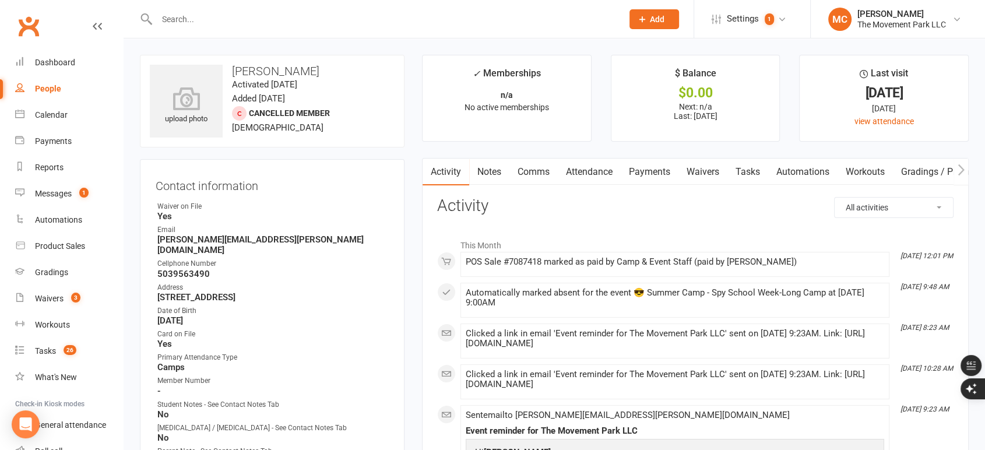
click at [668, 170] on link "Payments" at bounding box center [650, 171] width 58 height 27
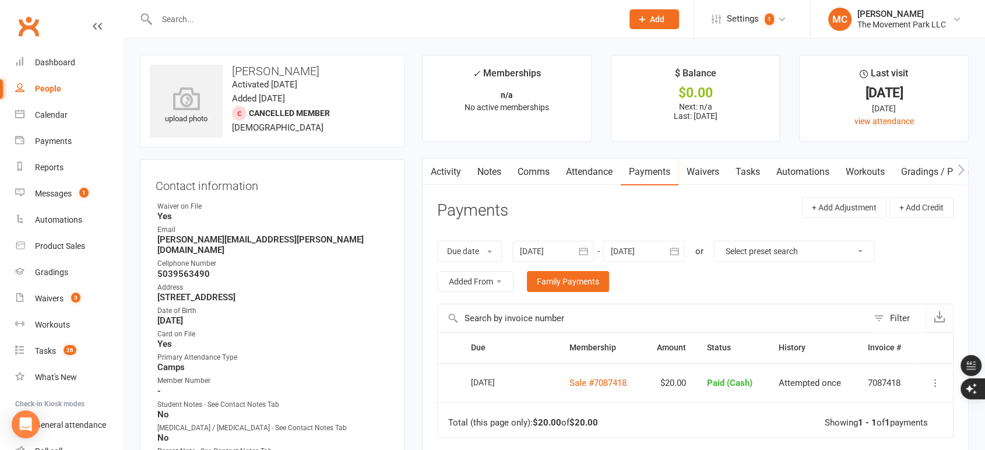
click at [587, 254] on icon "button" at bounding box center [583, 251] width 9 height 8
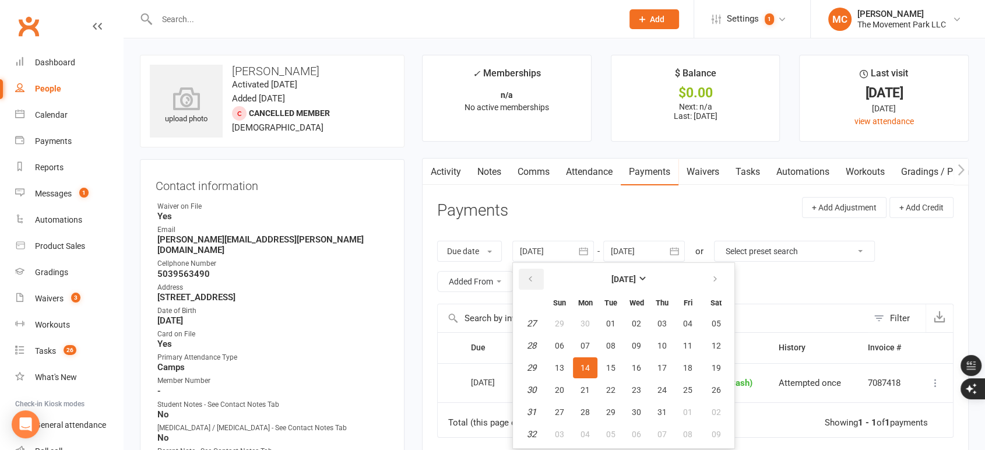
click at [536, 280] on button "button" at bounding box center [531, 279] width 25 height 21
click at [534, 280] on icon "button" at bounding box center [530, 278] width 8 height 9
click at [534, 278] on icon "button" at bounding box center [530, 278] width 8 height 9
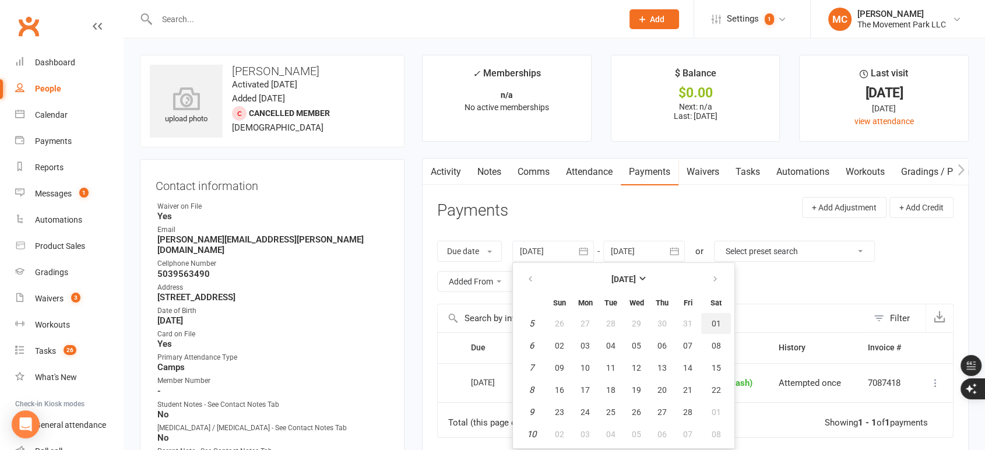
click at [717, 321] on span "01" at bounding box center [715, 323] width 9 height 9
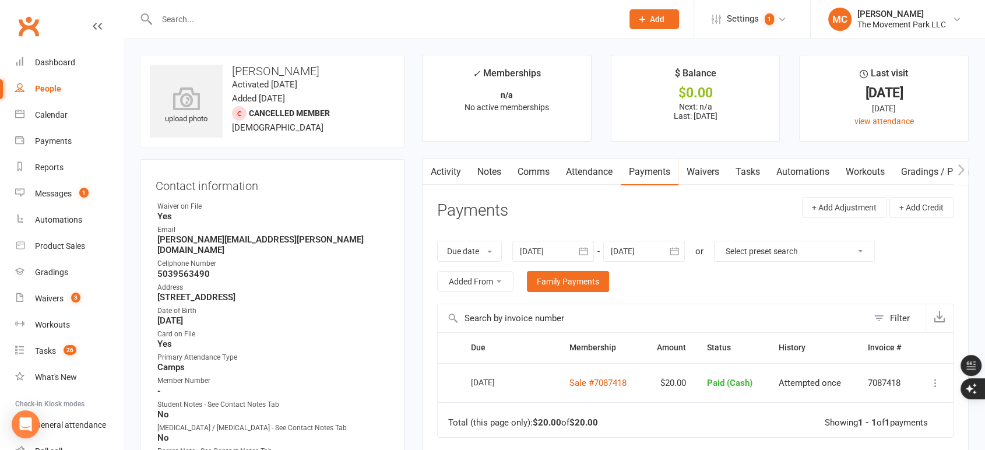
type input "[DATE]"
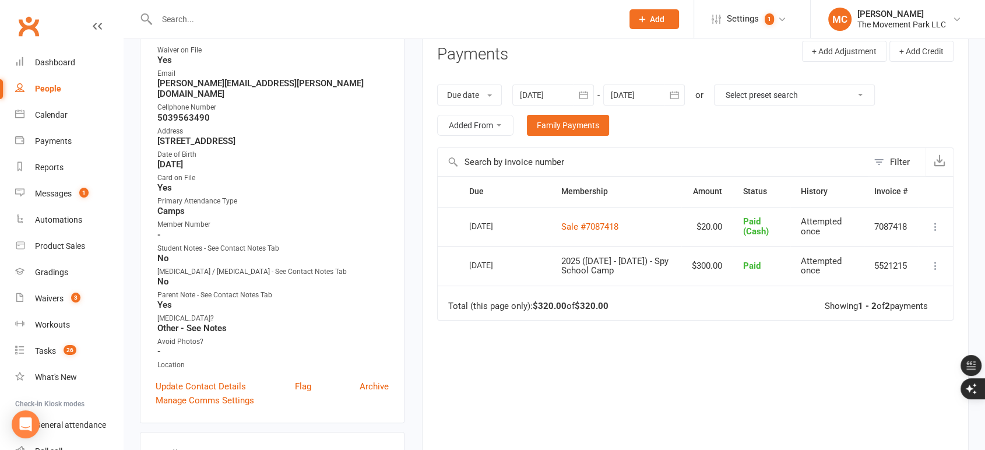
scroll to position [194, 0]
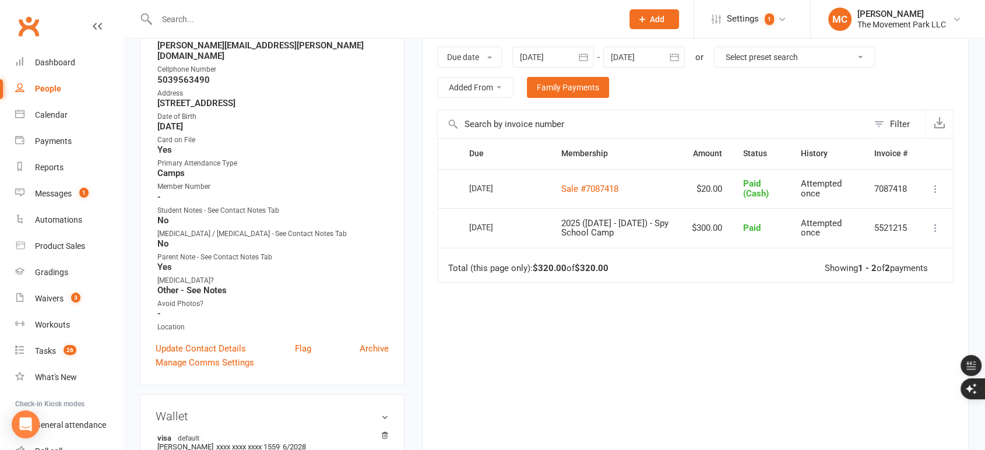
click at [937, 228] on icon at bounding box center [935, 228] width 12 height 12
click at [732, 330] on div "Due Contact Membership Amount Status History Invoice # Select this [DATE] [PERS…" at bounding box center [695, 285] width 516 height 295
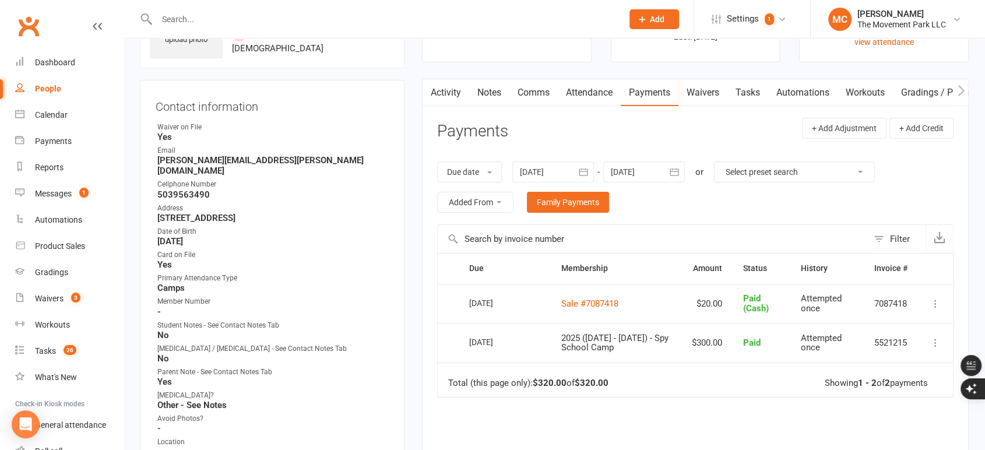
scroll to position [0, 0]
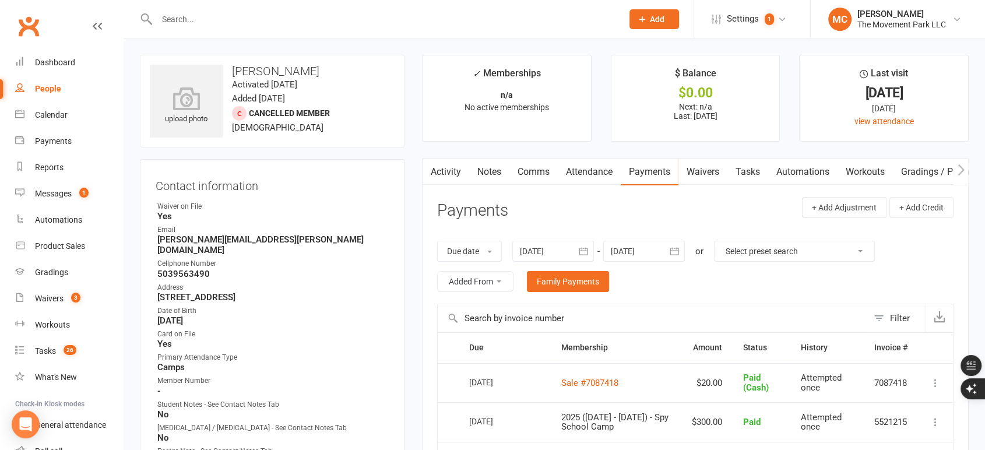
click at [439, 170] on link "Activity" at bounding box center [445, 171] width 47 height 27
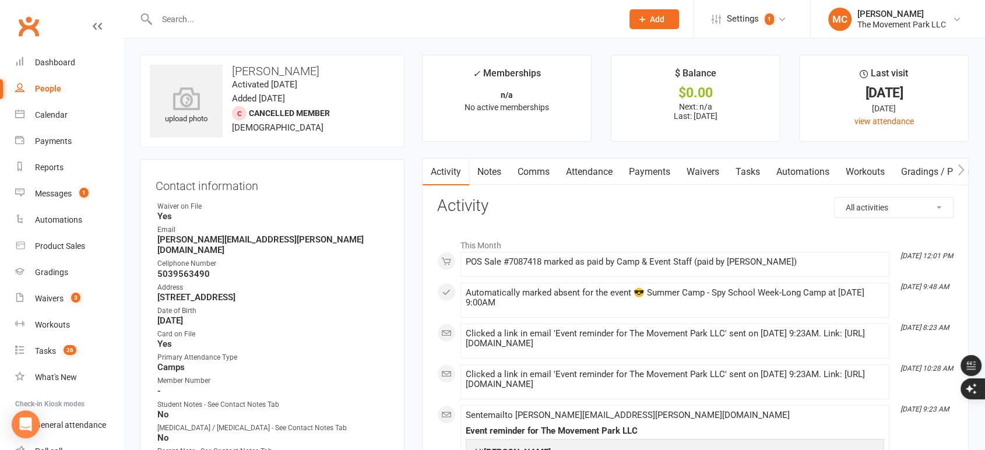
click at [881, 203] on select "All activities Bookings / Attendances Communications Notes Failed SMSes Grading…" at bounding box center [893, 208] width 118 height 20
select select "ConversationLogEntry"
click at [834, 198] on select "All activities Bookings / Attendances Communications Notes Failed SMSes Grading…" at bounding box center [893, 208] width 118 height 20
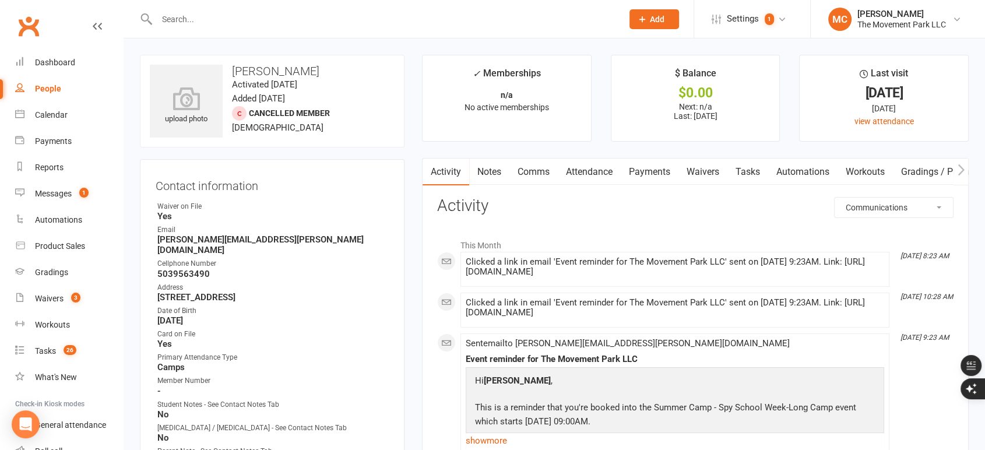
click at [671, 172] on link "Payments" at bounding box center [650, 171] width 58 height 27
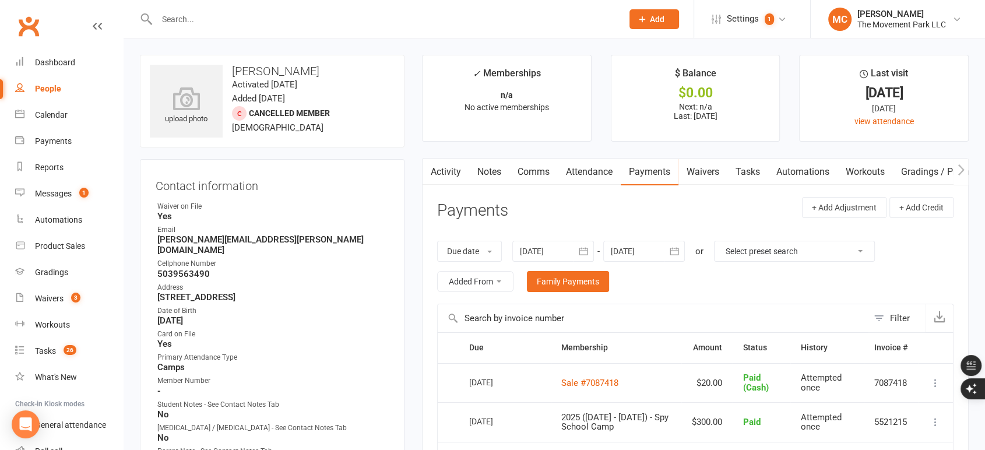
click at [587, 248] on icon "button" at bounding box center [583, 251] width 9 height 8
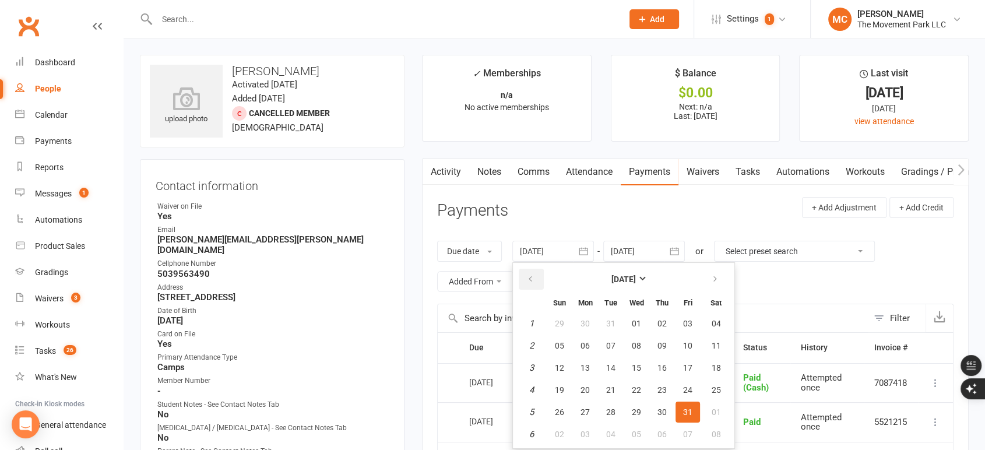
click at [533, 281] on icon "button" at bounding box center [530, 278] width 8 height 9
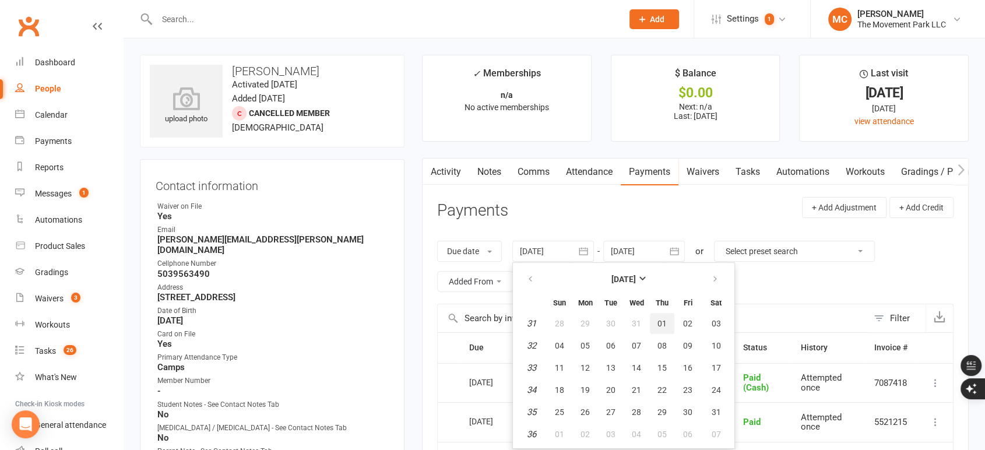
click at [664, 325] on span "01" at bounding box center [661, 323] width 9 height 9
type input "[DATE]"
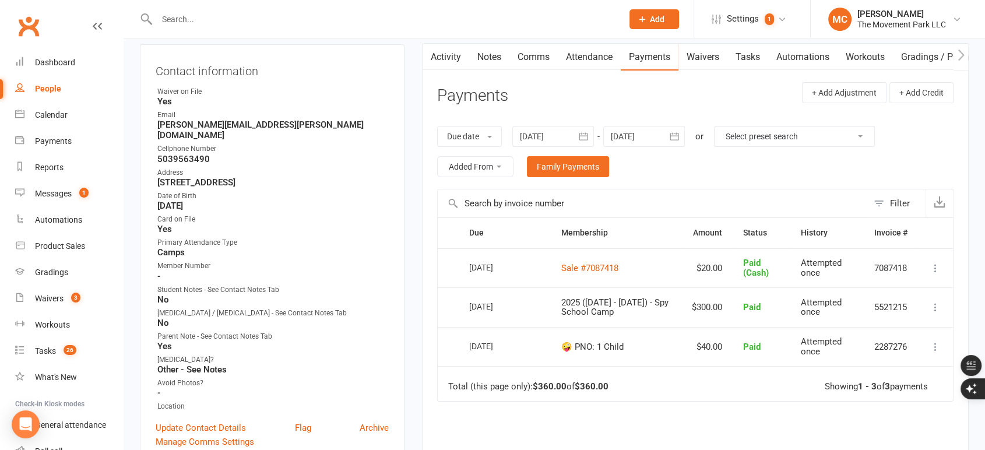
scroll to position [129, 0]
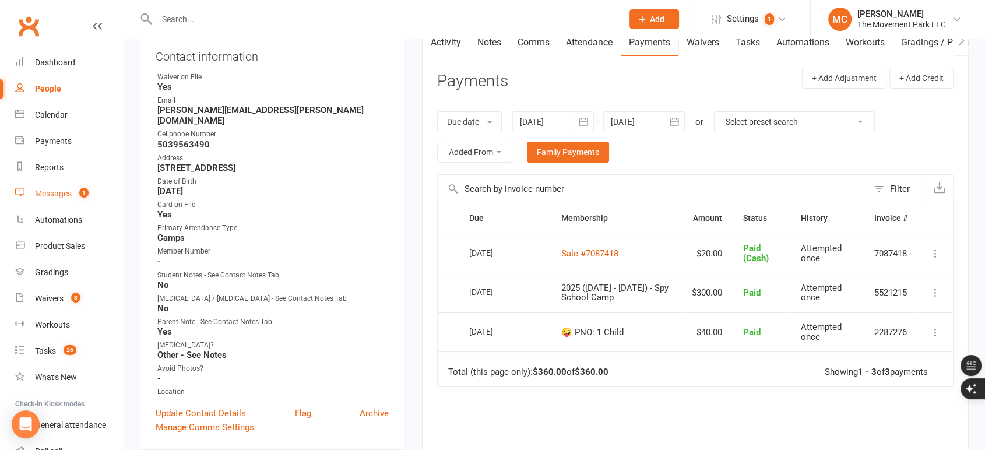
click at [60, 195] on div "Messages" at bounding box center [53, 193] width 37 height 9
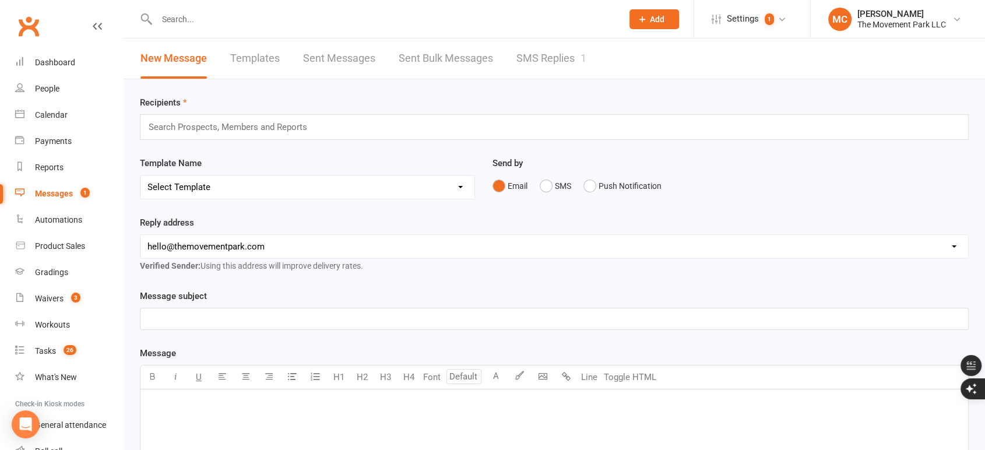
click at [549, 66] on link "SMS Replies 1" at bounding box center [551, 58] width 70 height 40
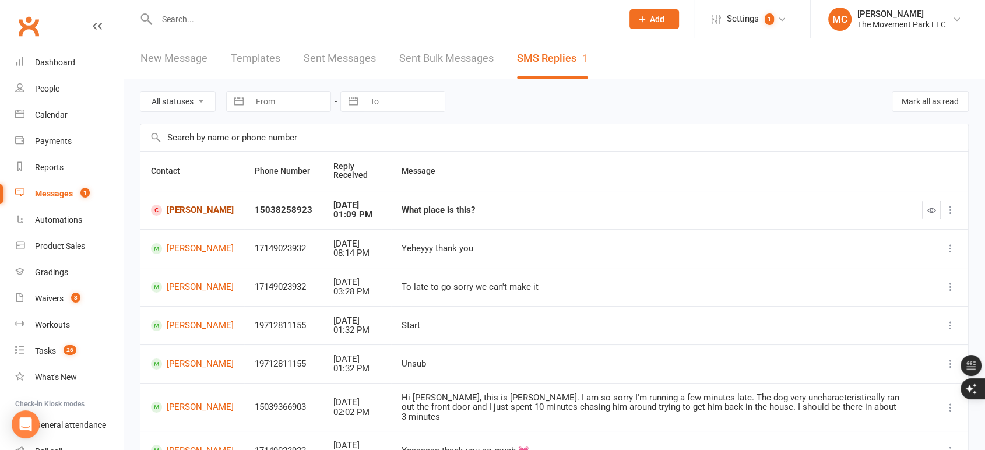
click at [188, 216] on link "[PERSON_NAME]" at bounding box center [192, 210] width 83 height 11
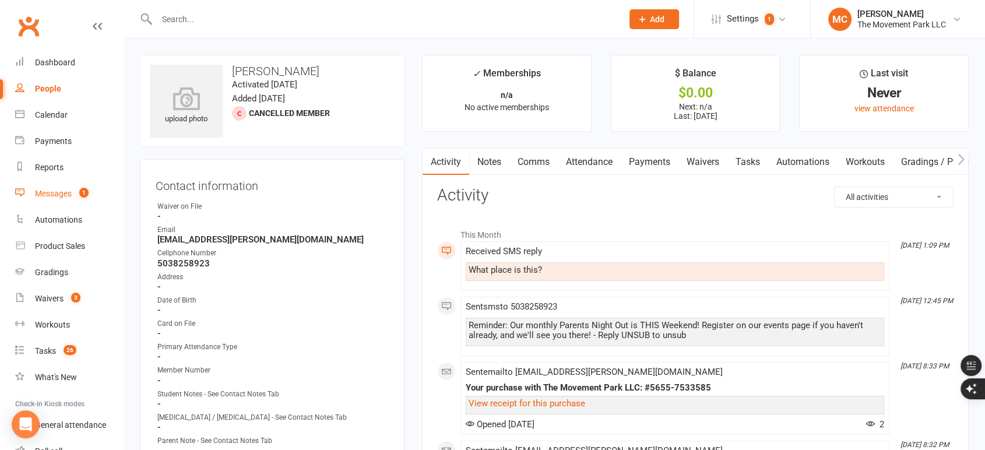
click at [51, 195] on div "Messages" at bounding box center [53, 193] width 37 height 9
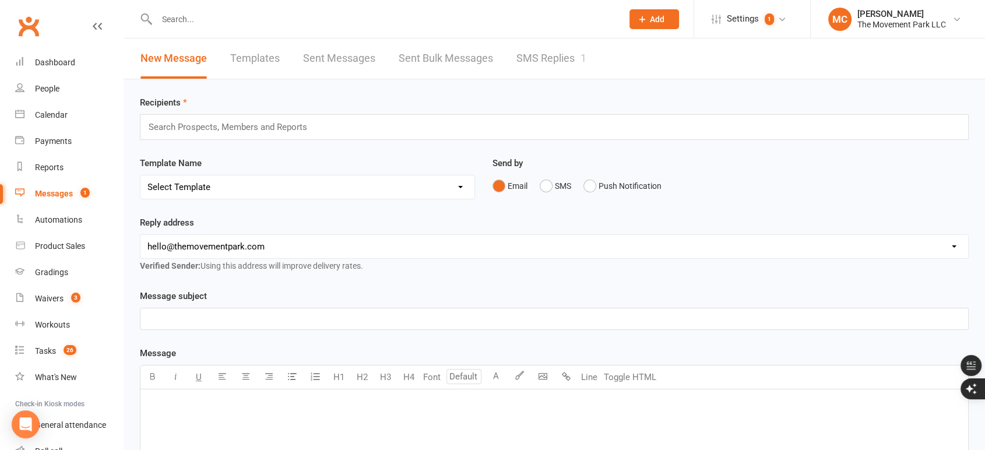
click at [550, 63] on link "SMS Replies 1" at bounding box center [551, 58] width 70 height 40
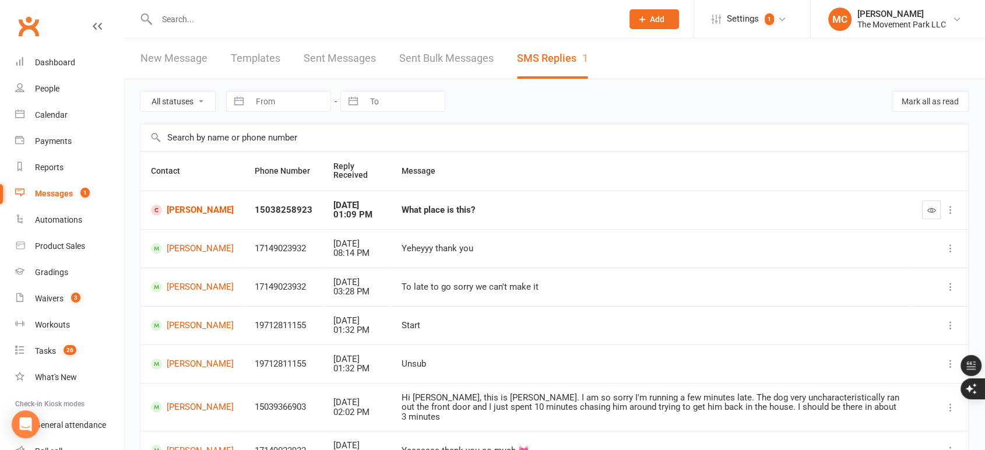
click at [951, 213] on icon at bounding box center [950, 210] width 12 height 12
click at [419, 212] on div "What place is this?" at bounding box center [650, 210] width 499 height 10
click at [461, 207] on div "What place is this?" at bounding box center [650, 210] width 499 height 10
click at [181, 215] on link "[PERSON_NAME]" at bounding box center [192, 210] width 83 height 11
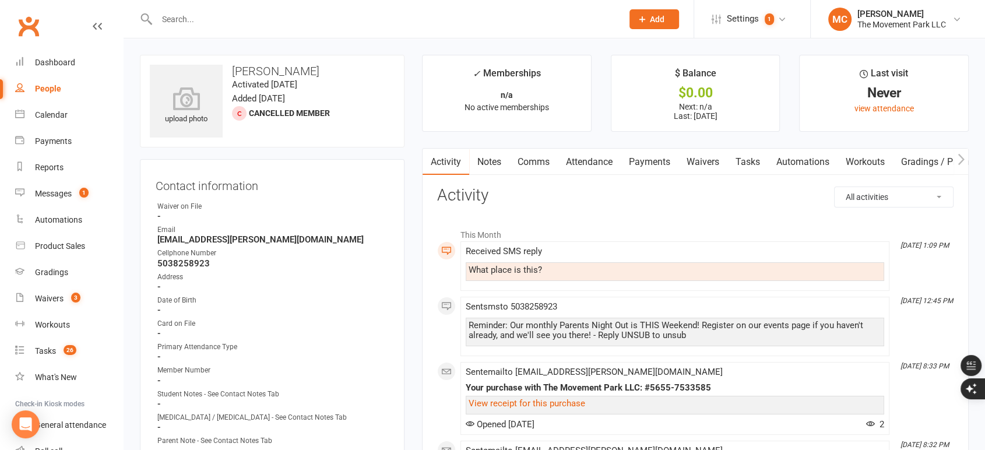
click at [535, 165] on link "Comms" at bounding box center [533, 162] width 48 height 27
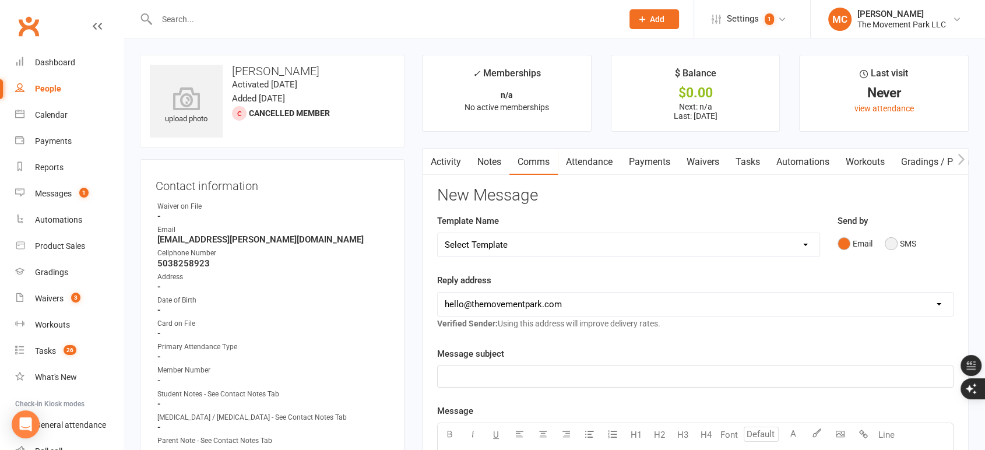
click at [894, 248] on button "SMS" at bounding box center [899, 243] width 31 height 22
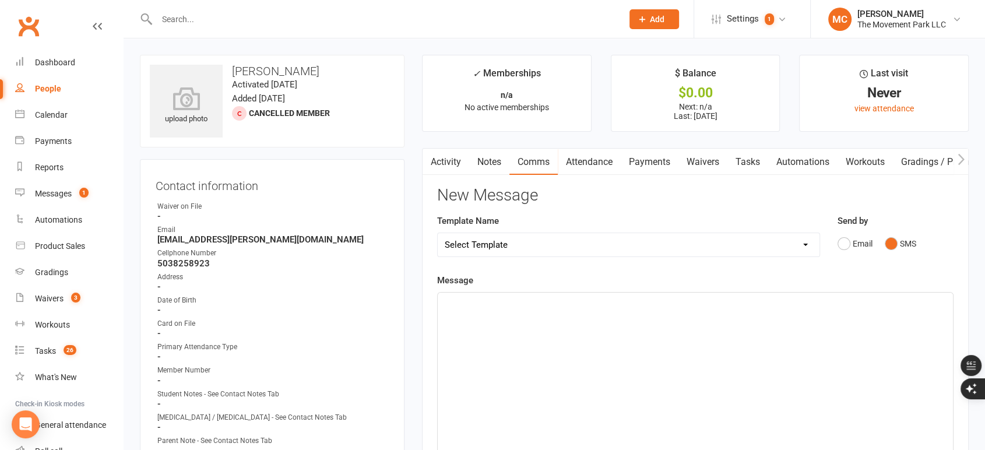
click at [615, 312] on div "﻿" at bounding box center [695, 379] width 515 height 175
click at [722, 306] on p "Hello, our apologies for any confusion. This is The Movement Park." at bounding box center [695, 303] width 501 height 14
drag, startPoint x: 722, startPoint y: 306, endPoint x: 429, endPoint y: 304, distance: 293.7
click at [429, 304] on div "Activity Notes Comms Attendance Payments Waivers Tasks Automations Workouts Gra…" at bounding box center [695, 430] width 547 height 565
copy span "Hello, our apologies for any confusion. This is The Movement Park."
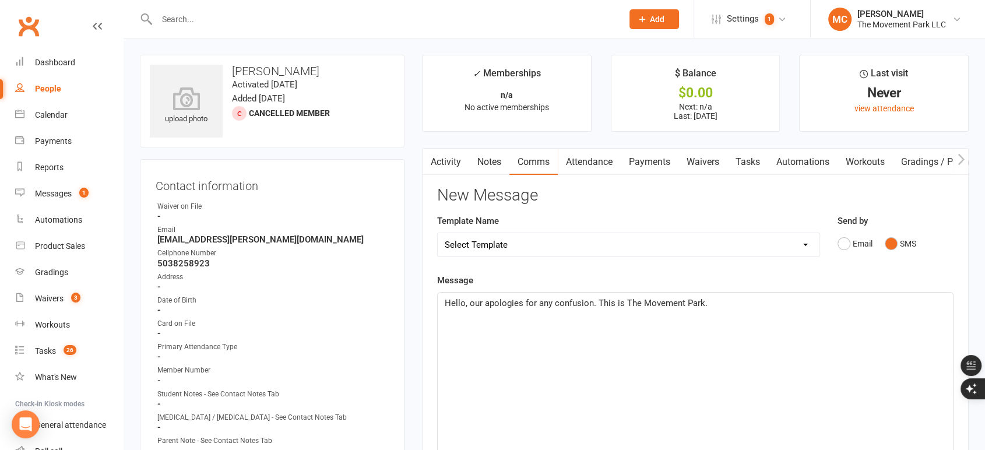
click at [597, 157] on link "Attendance" at bounding box center [589, 162] width 63 height 27
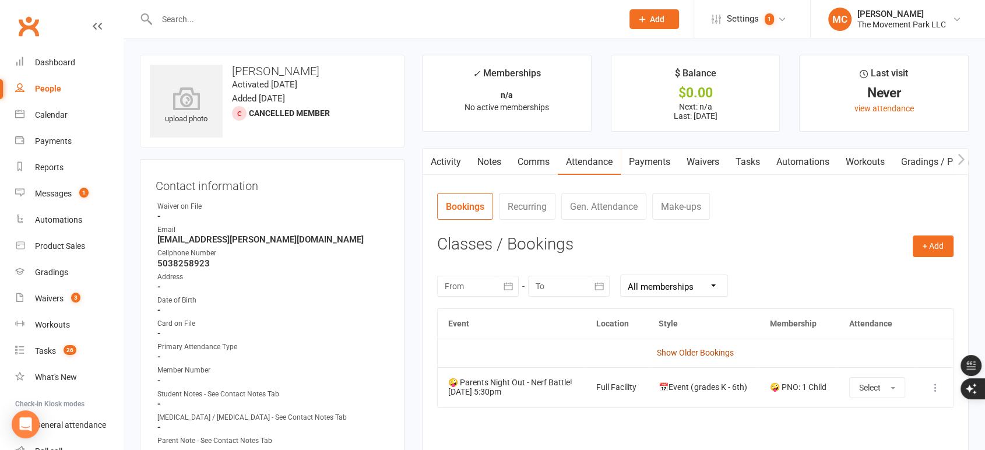
click at [704, 349] on link "Show Older Bookings" at bounding box center [695, 352] width 77 height 9
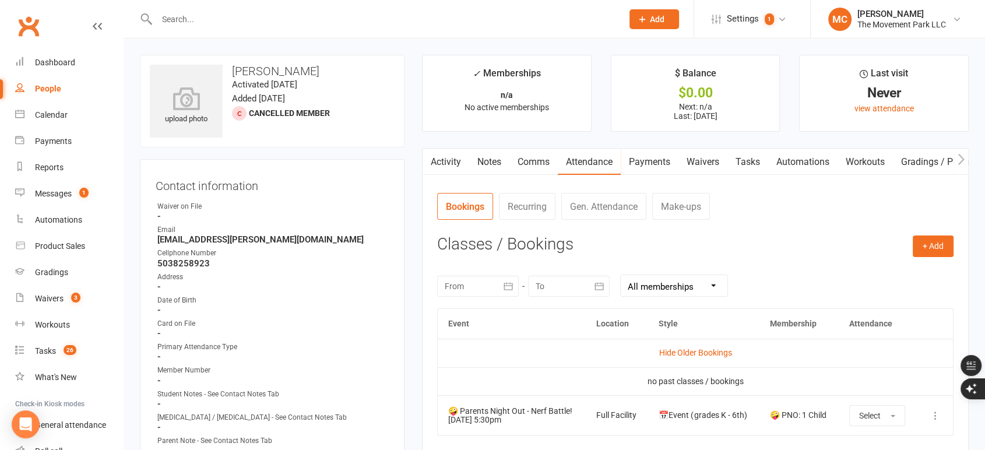
click at [704, 349] on link "Hide Older Bookings" at bounding box center [695, 352] width 73 height 9
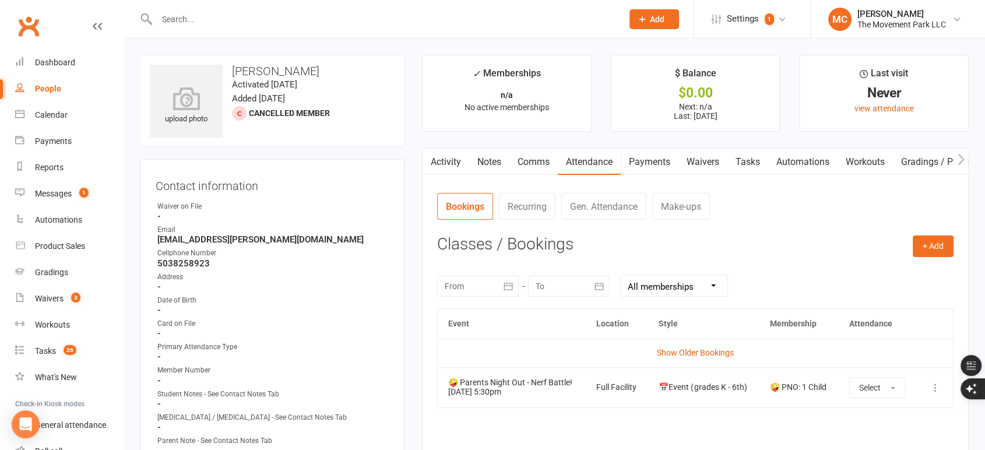
click at [527, 159] on link "Comms" at bounding box center [533, 162] width 48 height 27
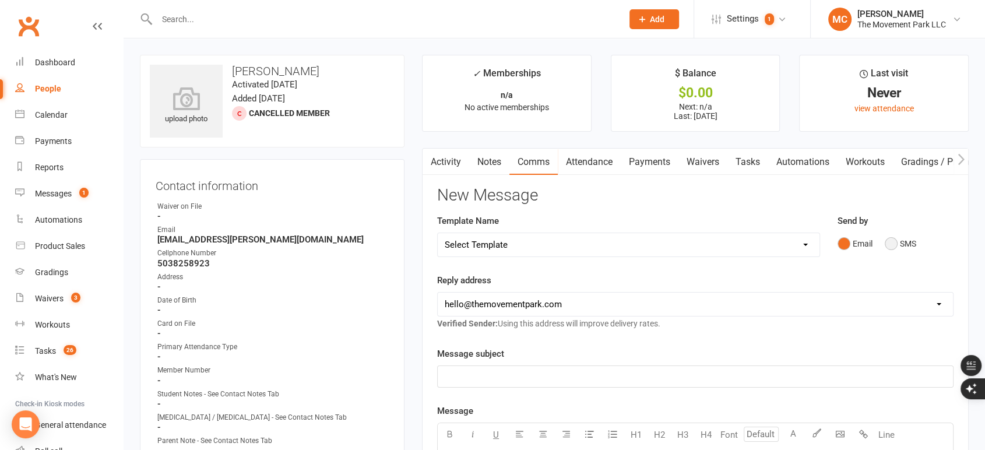
click at [893, 242] on button "SMS" at bounding box center [899, 243] width 31 height 22
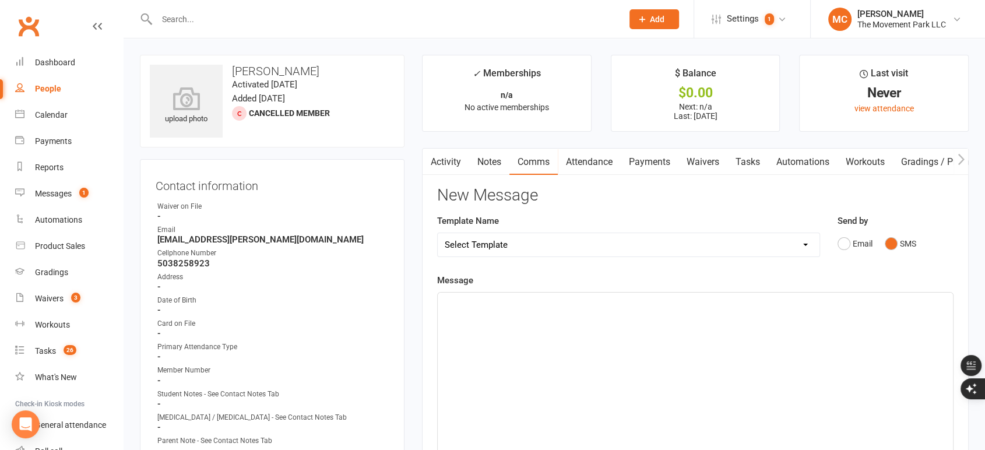
click at [567, 311] on div "﻿" at bounding box center [695, 379] width 515 height 175
click at [596, 298] on span "Hello, our apologies for any confusion. This is The Movement Park." at bounding box center [576, 303] width 263 height 10
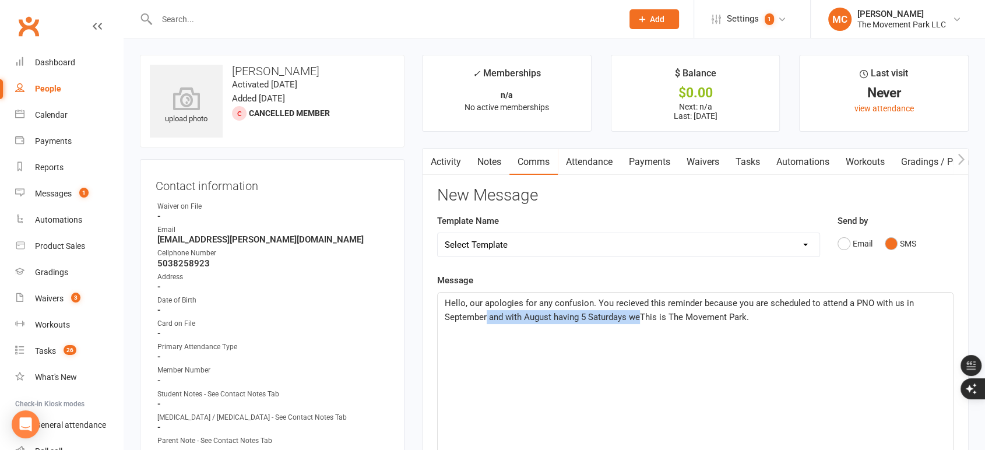
drag, startPoint x: 485, startPoint y: 316, endPoint x: 643, endPoint y: 316, distance: 157.3
click at [643, 316] on span "Hello, our apologies for any confusion. You recieved this reminder because you …" at bounding box center [680, 310] width 471 height 24
drag, startPoint x: 613, startPoint y: 319, endPoint x: 492, endPoint y: 318, distance: 121.2
click at [492, 318] on p "Hello, our apologies for any confusion. You recieved this reminder because you …" at bounding box center [695, 310] width 501 height 28
click at [594, 302] on span "Hello, our apologies for any confusion. You received this reminder because you …" at bounding box center [680, 310] width 471 height 24
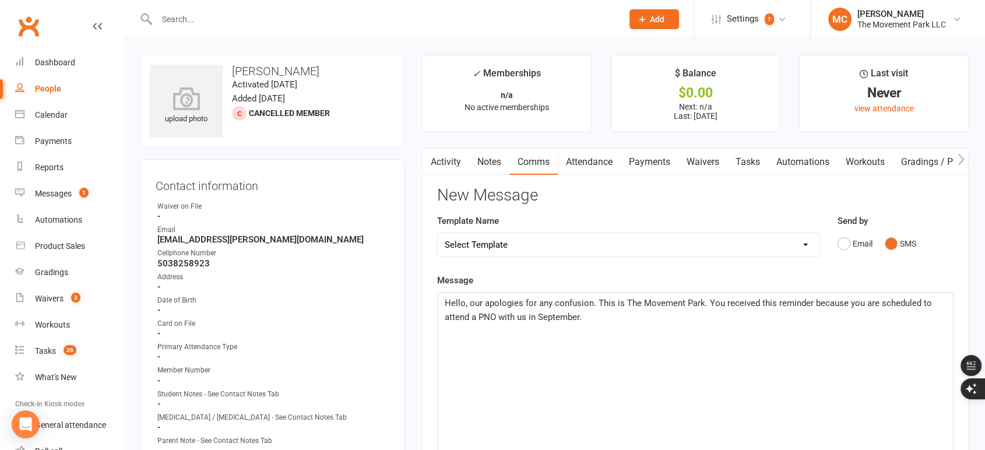
click at [581, 320] on span "Hello, our apologies for any confusion. This is The Movement Park. You received…" at bounding box center [689, 310] width 489 height 24
drag, startPoint x: 820, startPoint y: 316, endPoint x: 578, endPoint y: 321, distance: 241.8
click at [578, 321] on p "Hello, our apologies for any confusion. This is The Movement Park. You received…" at bounding box center [695, 310] width 501 height 28
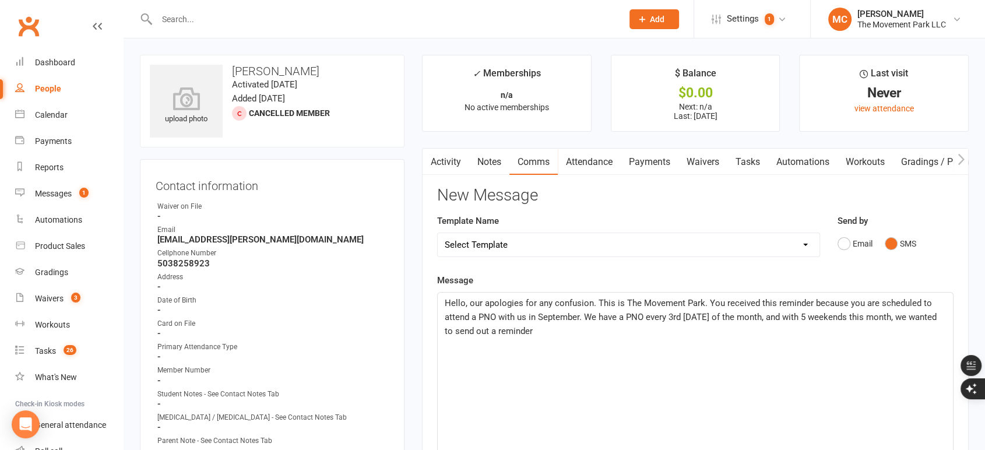
click at [556, 331] on p "Hello, our apologies for any confusion. This is The Movement Park. You received…" at bounding box center [695, 317] width 501 height 42
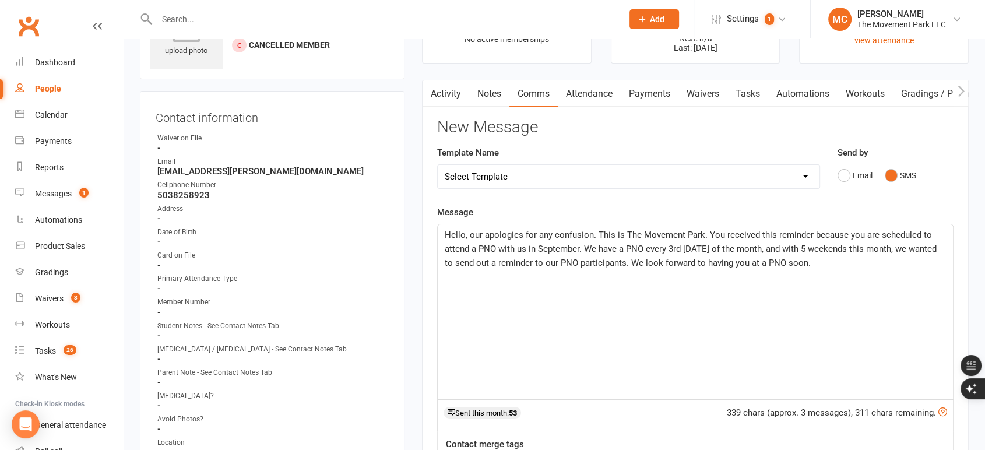
scroll to position [388, 0]
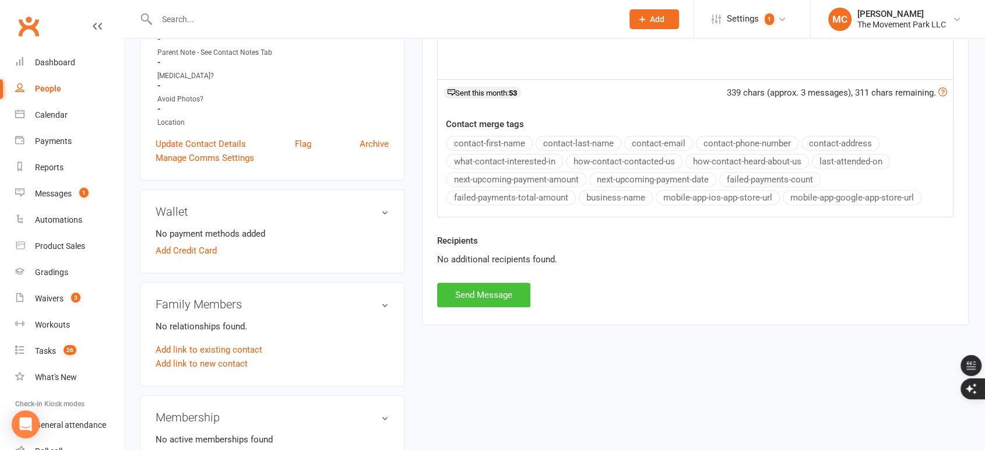
click at [499, 290] on button "Send Message" at bounding box center [483, 295] width 93 height 24
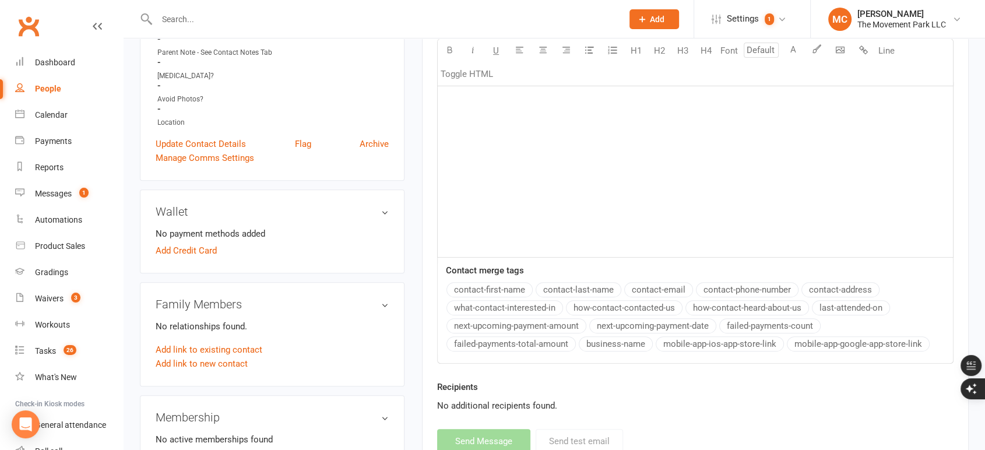
click at [414, 13] on input "text" at bounding box center [383, 19] width 461 height 16
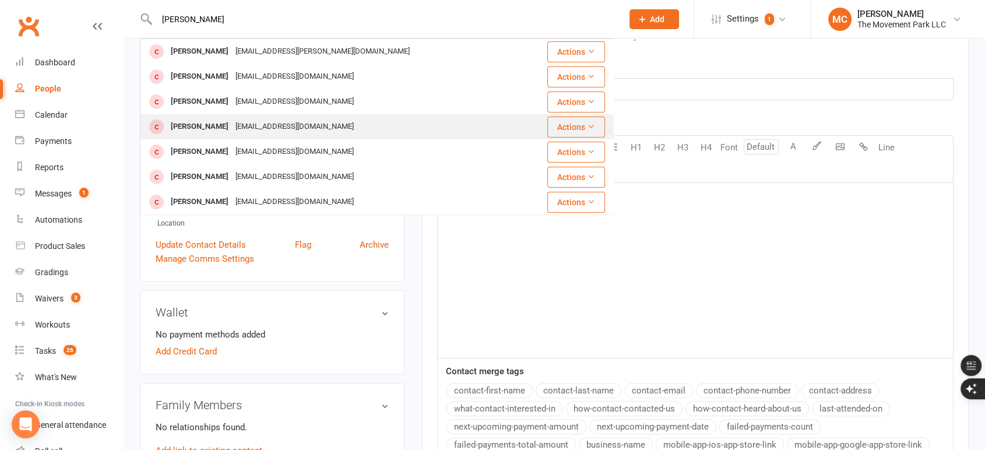
scroll to position [194, 0]
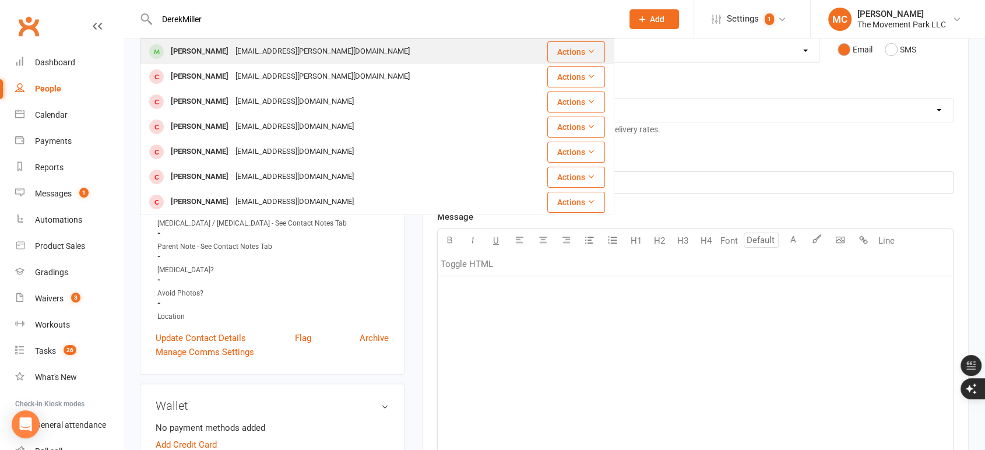
type input "DerekMiller"
click at [262, 56] on div "[EMAIL_ADDRESS][PERSON_NAME][DOMAIN_NAME]" at bounding box center [322, 51] width 181 height 17
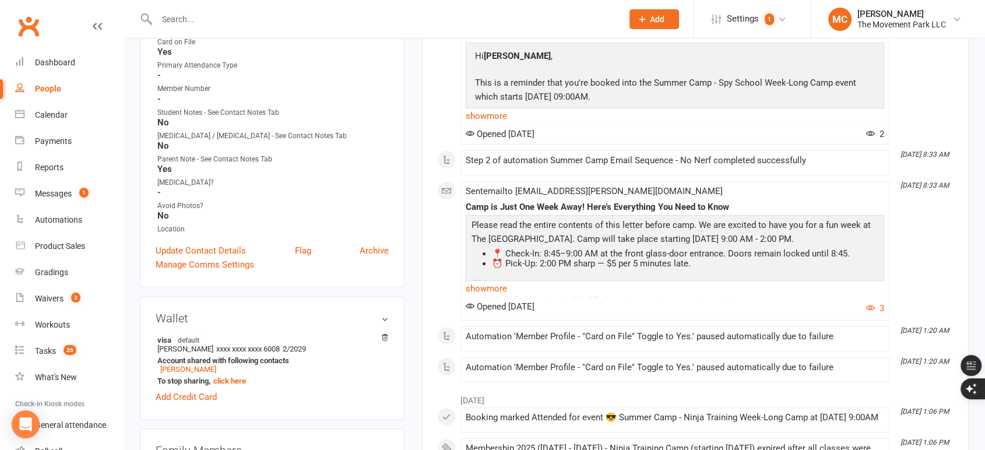
scroll to position [295, 0]
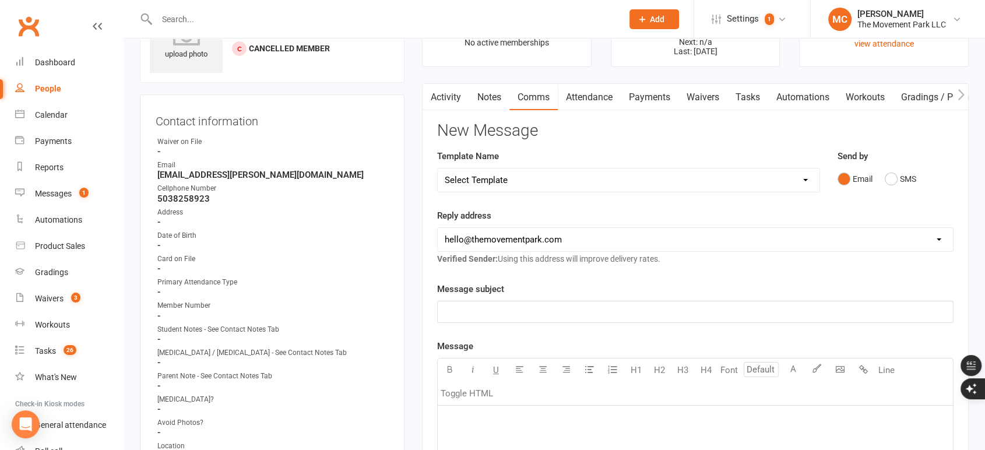
click at [593, 97] on link "Attendance" at bounding box center [589, 97] width 63 height 27
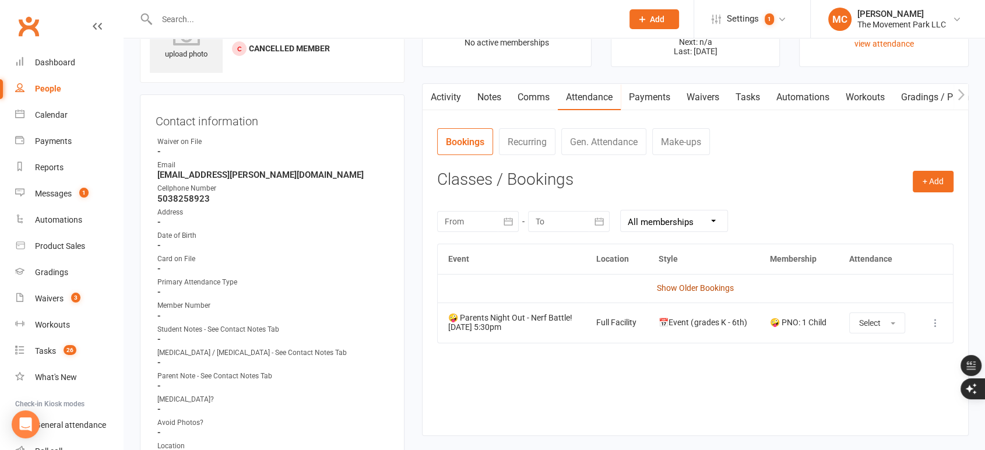
click at [696, 288] on link "Show Older Bookings" at bounding box center [695, 287] width 77 height 9
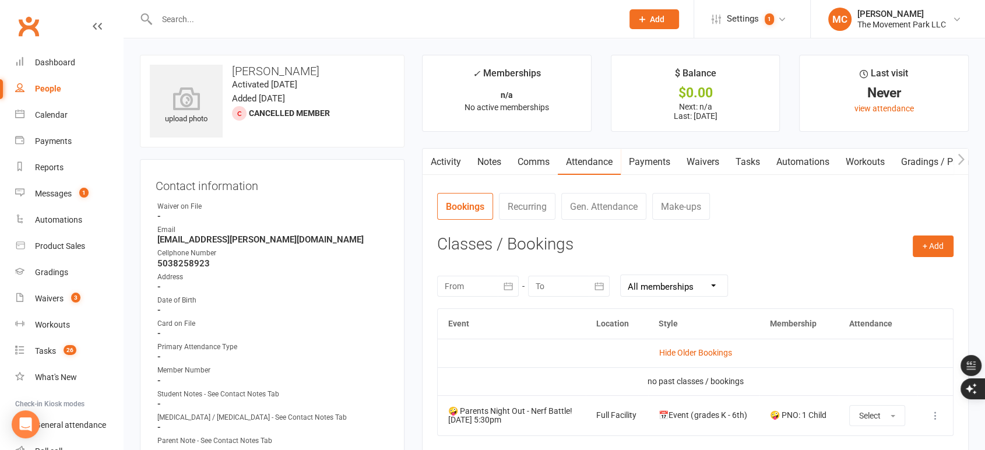
click at [451, 160] on link "Activity" at bounding box center [445, 162] width 47 height 27
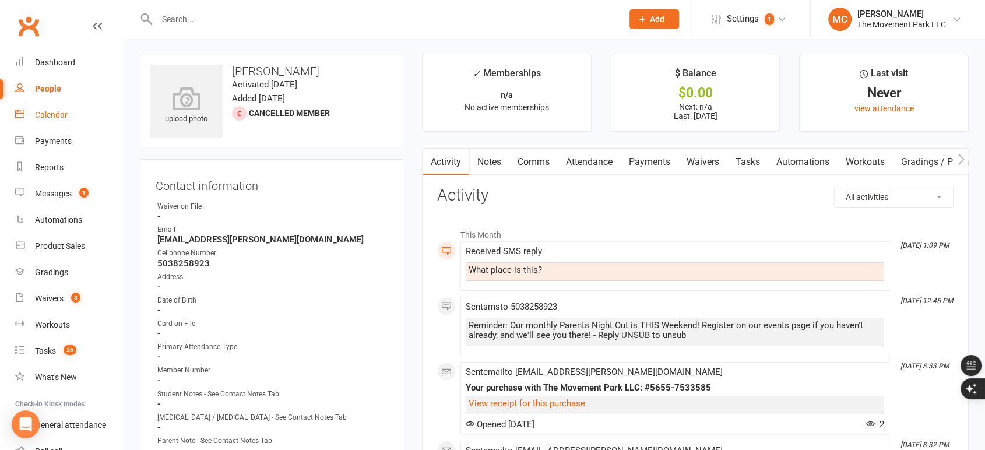
click at [60, 113] on div "Calendar" at bounding box center [51, 114] width 33 height 9
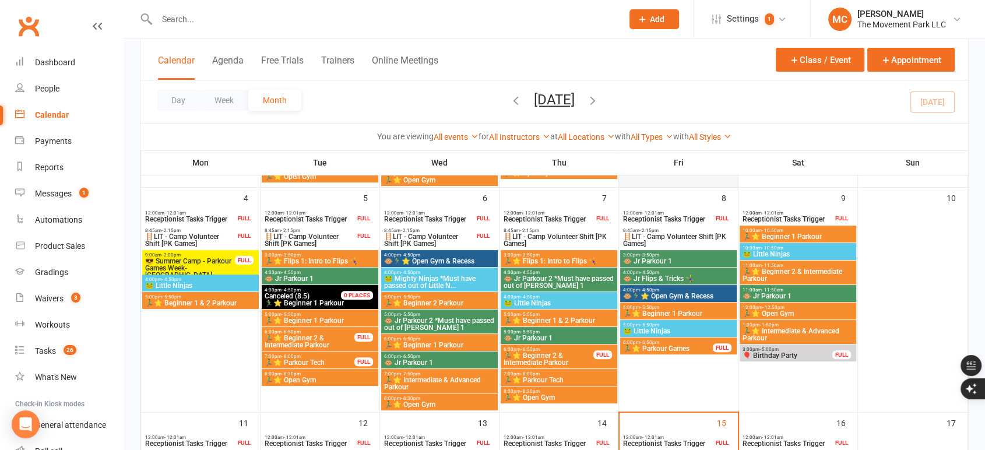
scroll to position [453, 0]
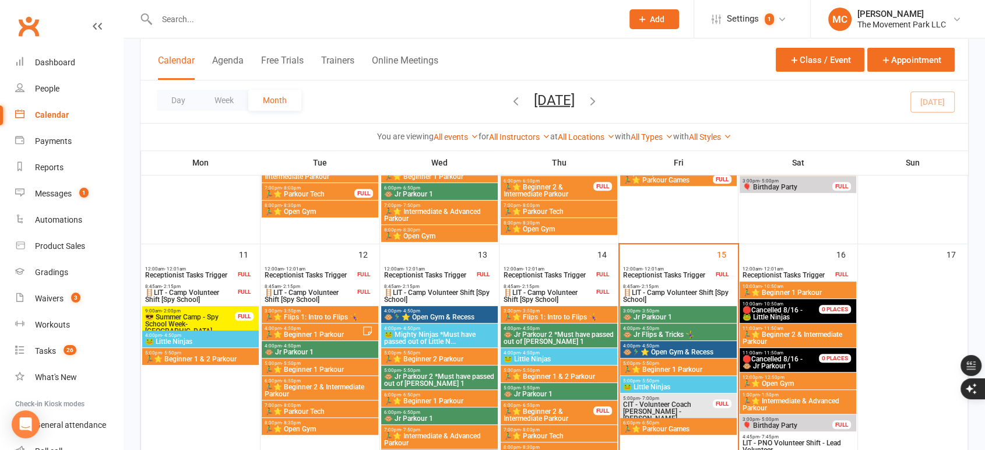
click at [803, 292] on span "🏃‍♂️⭐ Beginner 1 Parkour" at bounding box center [798, 292] width 112 height 7
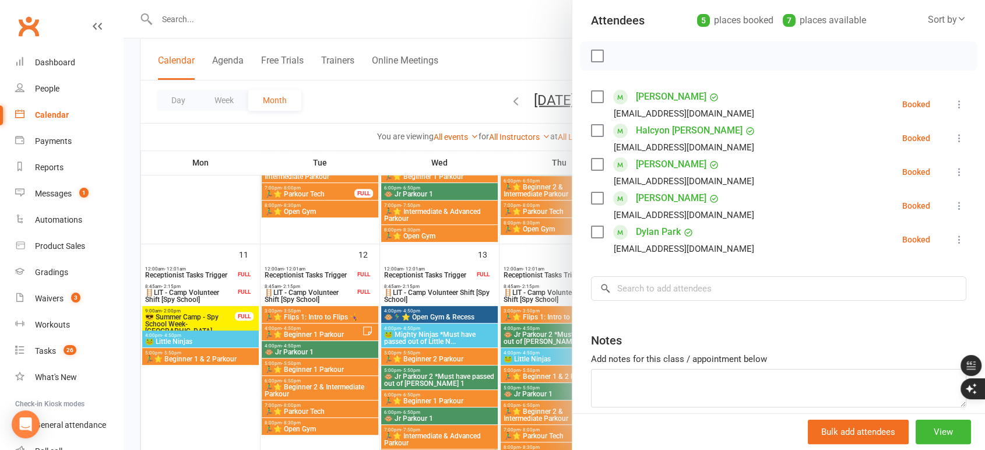
scroll to position [181, 0]
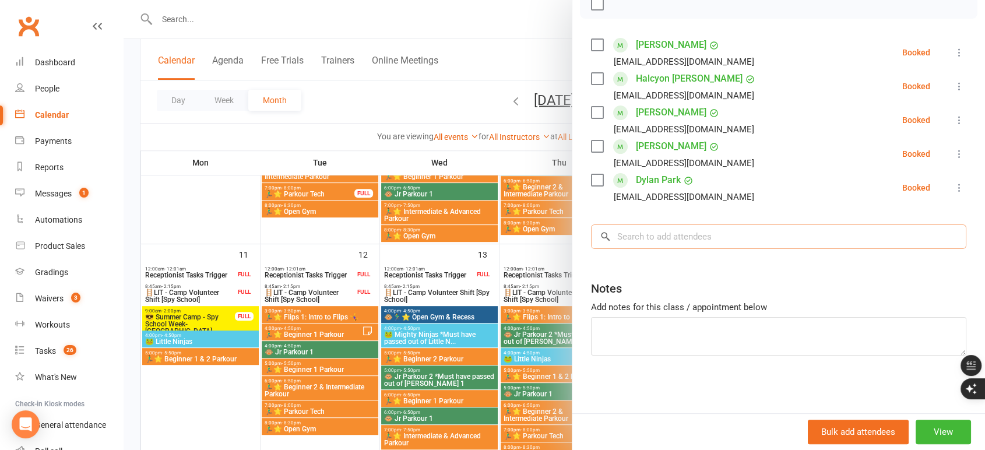
click at [662, 238] on input "search" at bounding box center [778, 236] width 375 height 24
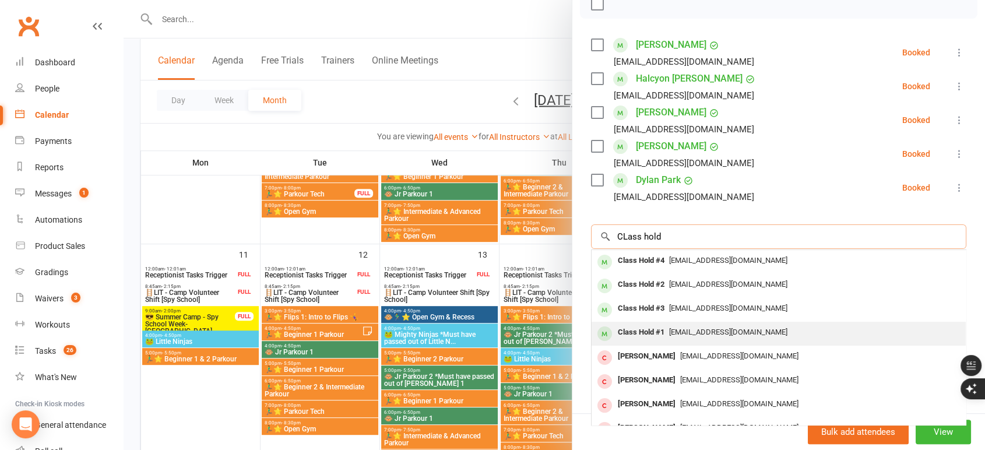
type input "CLass hold"
click at [668, 337] on div "[EMAIL_ADDRESS][DOMAIN_NAME]" at bounding box center [778, 332] width 365 height 17
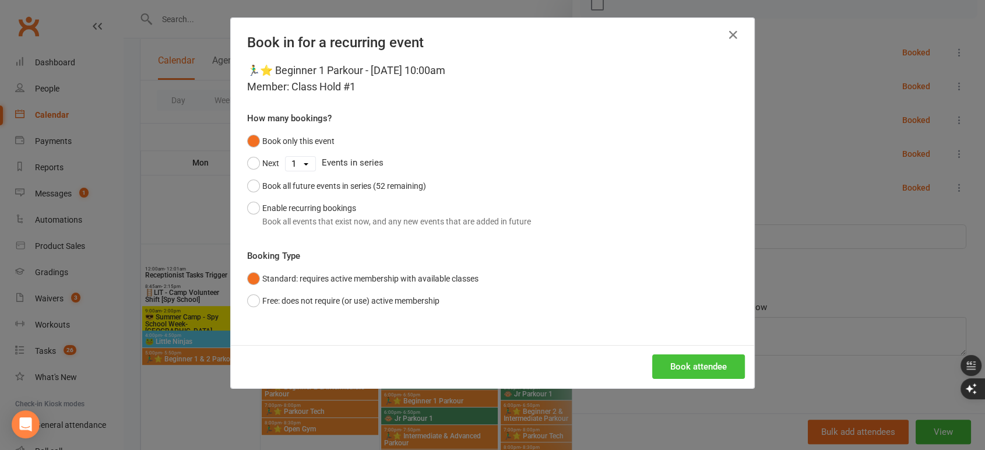
click at [678, 365] on button "Book attendee" at bounding box center [698, 366] width 93 height 24
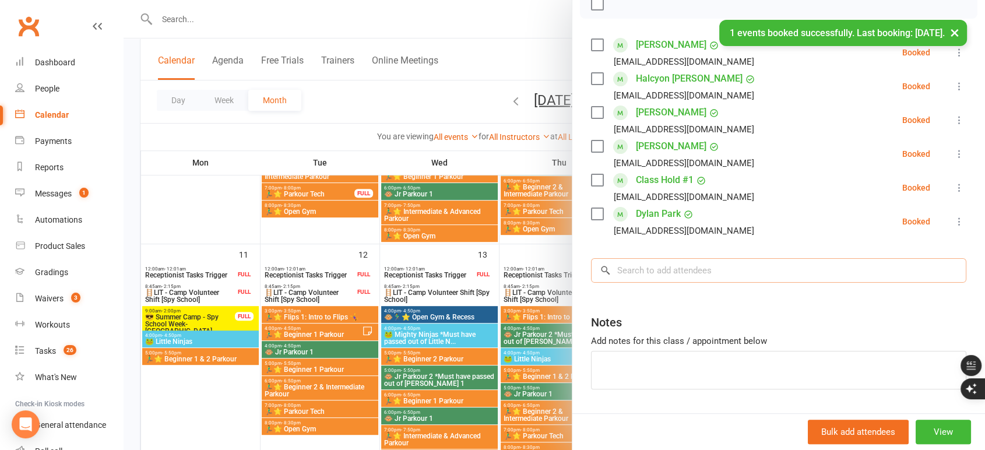
click at [690, 269] on input "search" at bounding box center [778, 270] width 375 height 24
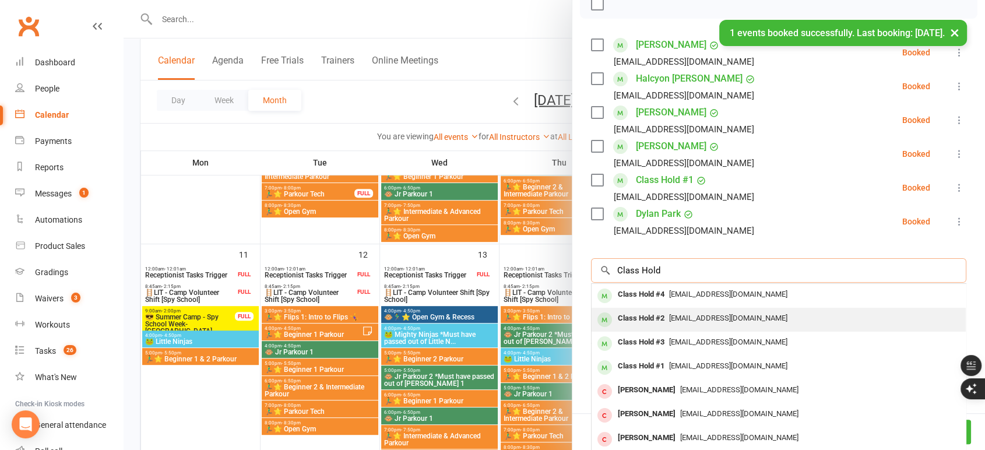
type input "Class Hold"
click at [695, 313] on span "[EMAIL_ADDRESS][DOMAIN_NAME]" at bounding box center [728, 317] width 118 height 9
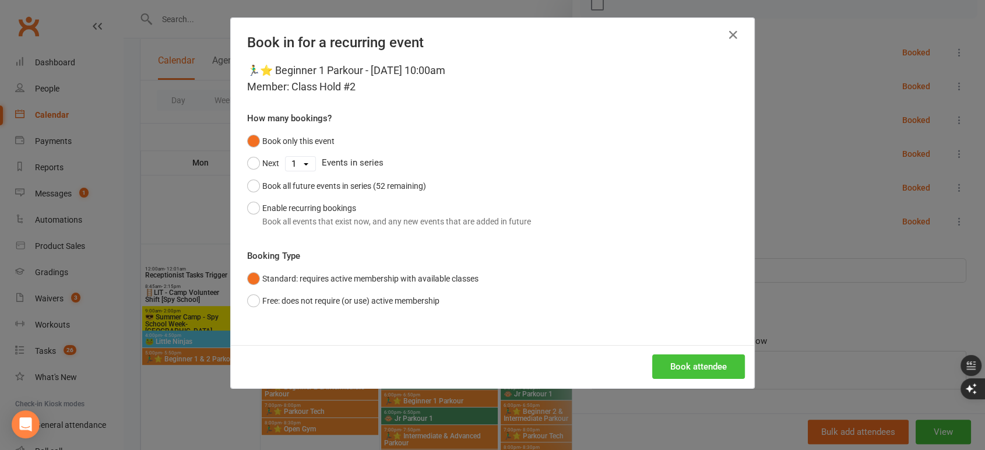
click at [680, 369] on button "Book attendee" at bounding box center [698, 366] width 93 height 24
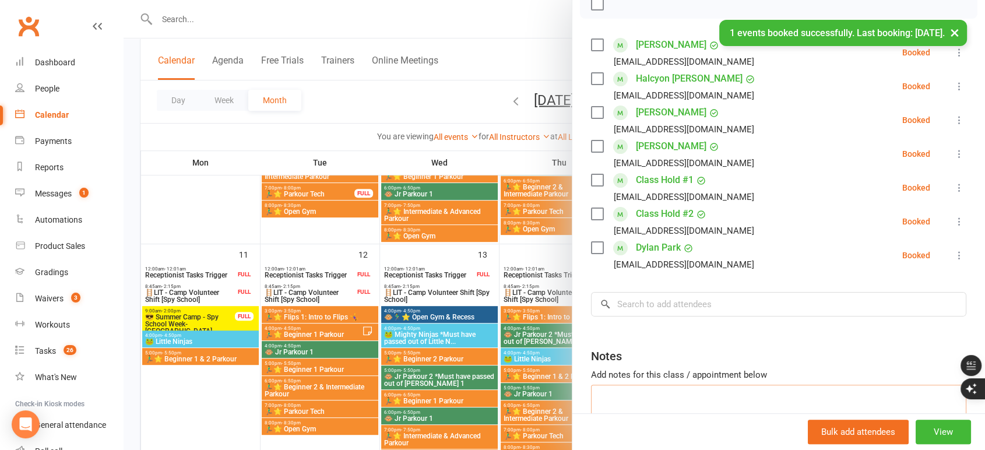
click at [672, 390] on textarea at bounding box center [778, 404] width 375 height 38
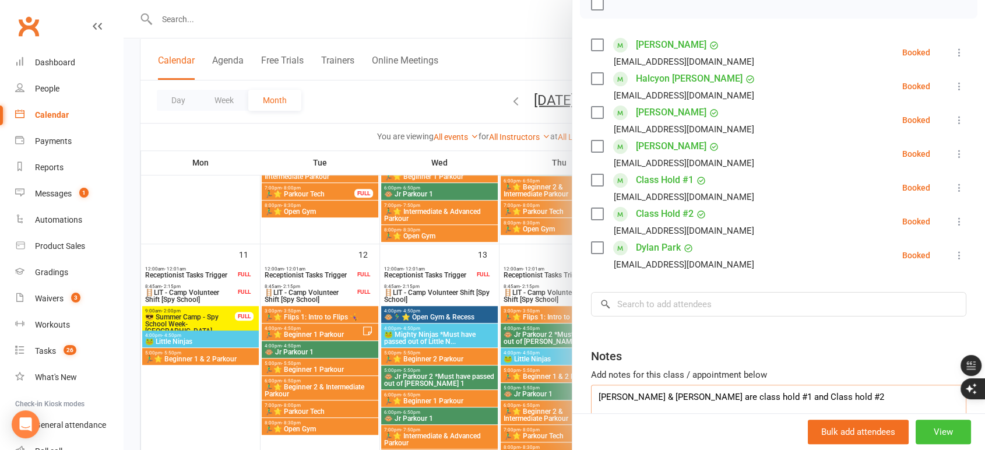
type textarea "Derek & Sydney Miller are class hold #1 and Class hold #2"
drag, startPoint x: 923, startPoint y: 432, endPoint x: 806, endPoint y: 377, distance: 129.5
click at [806, 377] on div "🏃‍♂️⭐ Beginner 1 Parkour Class kiosk mode Roll call 10:00 AM - 10:50 AM, Saturd…" at bounding box center [778, 225] width 413 height 450
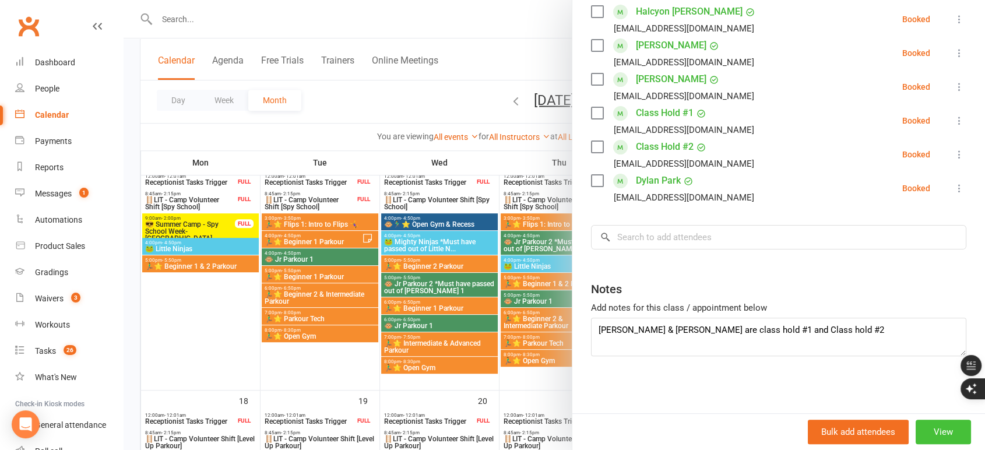
scroll to position [583, 0]
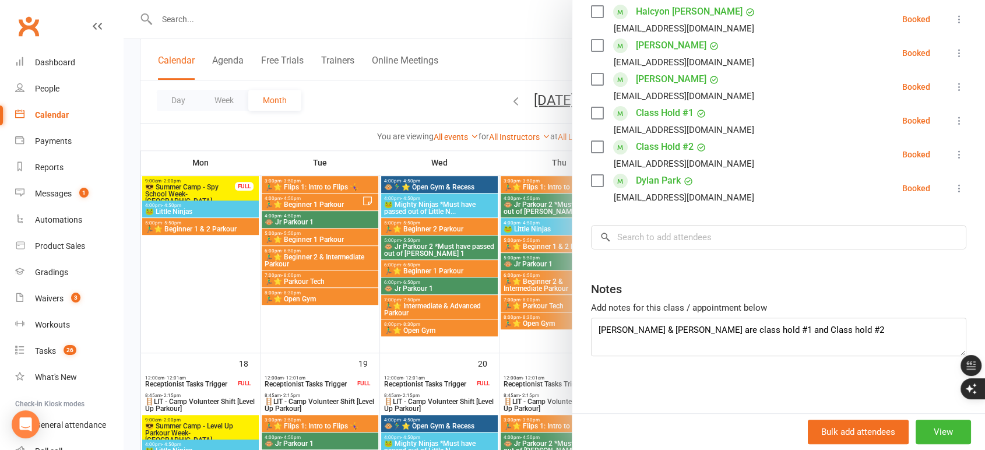
click at [767, 392] on div "Class kiosk mode Roll call 10:00 AM - 10:50 AM, Saturday, August, 16, 2025 with…" at bounding box center [778, 107] width 413 height 613
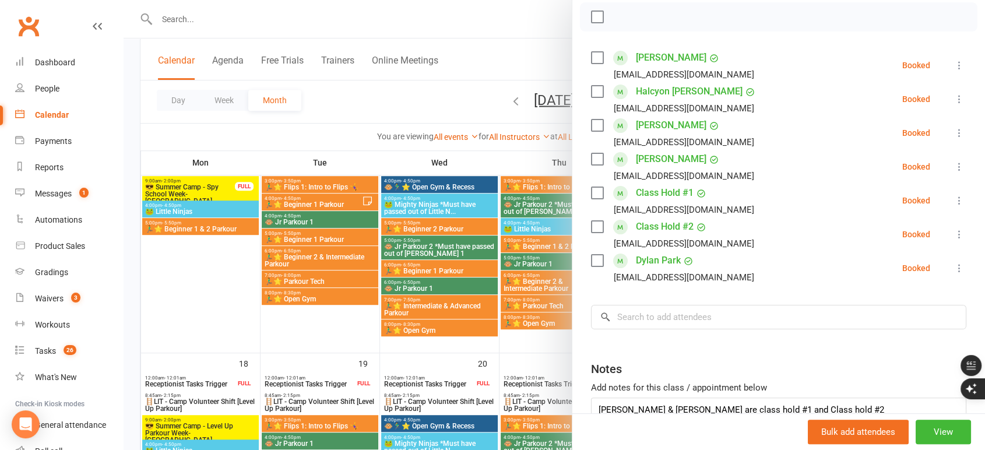
scroll to position [248, 0]
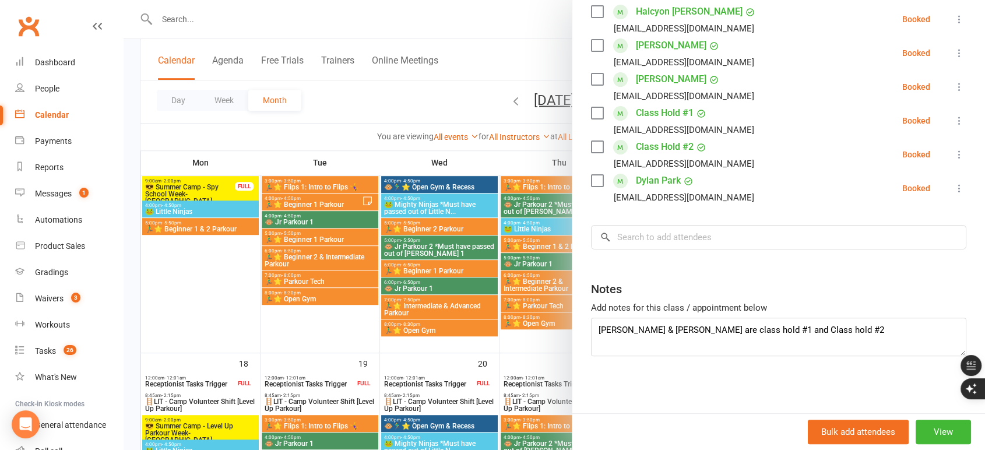
click at [510, 61] on div at bounding box center [554, 225] width 861 height 450
